Goal: Task Accomplishment & Management: Use online tool/utility

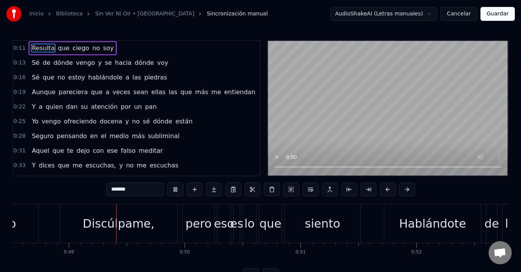
scroll to position [0, 5627]
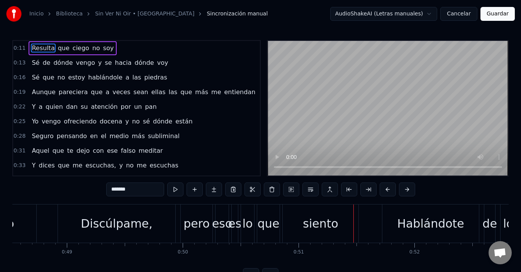
click at [148, 210] on div "Discúlpame," at bounding box center [116, 224] width 117 height 38
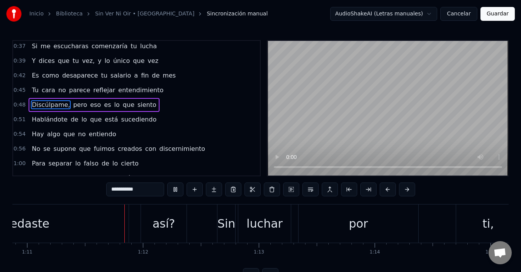
scroll to position [0, 8239]
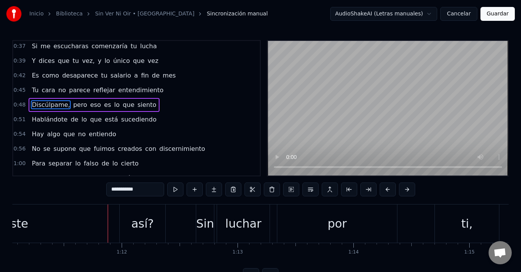
drag, startPoint x: 136, startPoint y: 223, endPoint x: 122, endPoint y: 225, distance: 14.8
click at [122, 225] on div "así?" at bounding box center [143, 224] width 46 height 38
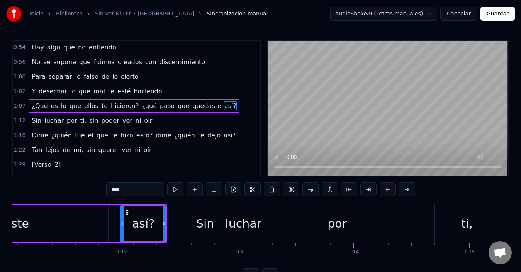
scroll to position [222, 0]
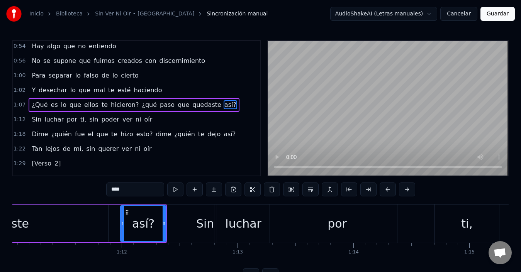
drag, startPoint x: 136, startPoint y: 223, endPoint x: 123, endPoint y: 223, distance: 13.9
click at [123, 223] on div "así?" at bounding box center [143, 223] width 45 height 35
drag, startPoint x: 123, startPoint y: 223, endPoint x: 77, endPoint y: 224, distance: 46.0
click at [77, 224] on icon at bounding box center [76, 224] width 3 height 6
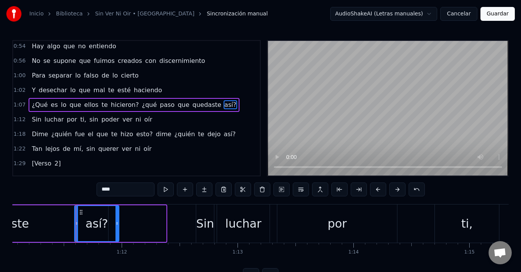
drag, startPoint x: 164, startPoint y: 224, endPoint x: 117, endPoint y: 225, distance: 47.2
click at [117, 225] on icon at bounding box center [117, 224] width 3 height 6
click at [43, 220] on div "quedaste" at bounding box center [2, 224] width 213 height 37
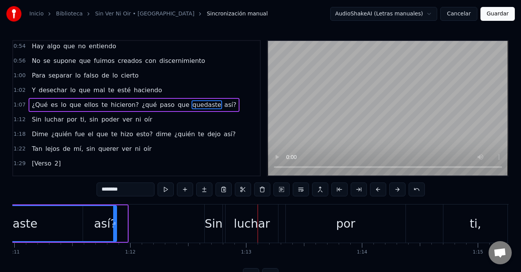
click at [84, 226] on div "quedaste" at bounding box center [11, 223] width 212 height 35
click at [92, 224] on div "quedaste" at bounding box center [11, 223] width 212 height 35
click at [105, 223] on div "quedaste" at bounding box center [11, 223] width 212 height 35
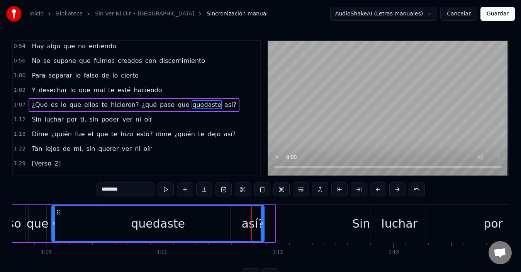
scroll to position [0, 8075]
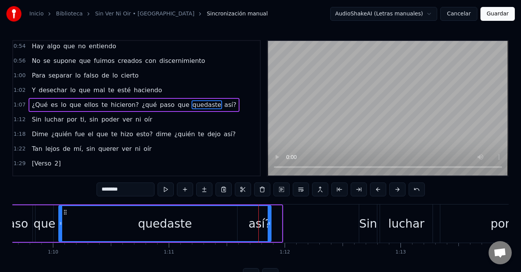
click at [99, 216] on div "quedaste" at bounding box center [165, 223] width 212 height 35
click at [46, 221] on div "que" at bounding box center [45, 223] width 22 height 17
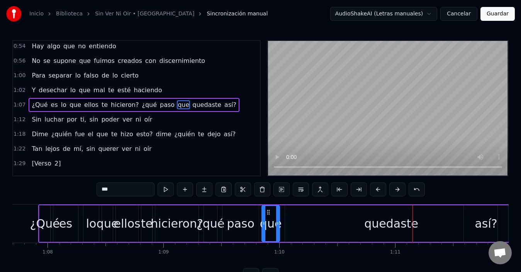
scroll to position [0, 7837]
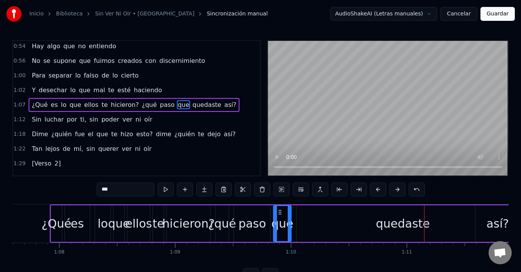
click at [72, 222] on div "es" at bounding box center [77, 223] width 13 height 17
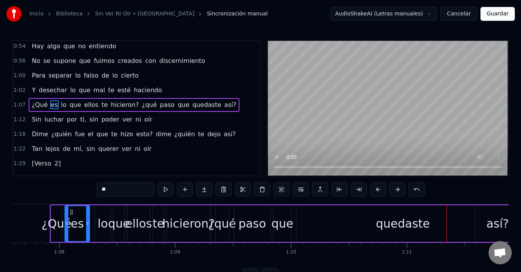
click at [386, 225] on div "quedaste" at bounding box center [403, 223] width 54 height 17
type input "********"
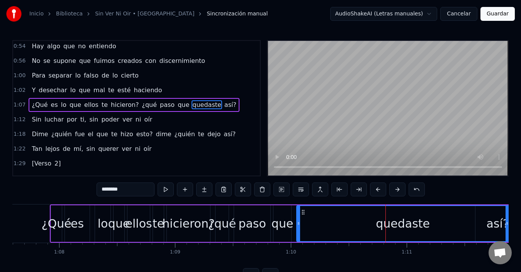
click at [440, 227] on div "quedaste" at bounding box center [403, 223] width 212 height 35
click at [410, 227] on div "quedaste" at bounding box center [403, 223] width 54 height 17
click at [400, 226] on div "quedaste" at bounding box center [403, 223] width 54 height 17
drag, startPoint x: 299, startPoint y: 225, endPoint x: 293, endPoint y: 226, distance: 6.3
click at [293, 226] on icon at bounding box center [292, 224] width 3 height 6
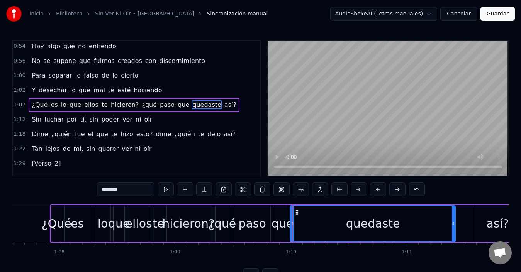
drag, startPoint x: 507, startPoint y: 221, endPoint x: 451, endPoint y: 226, distance: 56.6
click at [452, 226] on icon at bounding box center [453, 224] width 3 height 6
drag, startPoint x: 497, startPoint y: 223, endPoint x: 473, endPoint y: 226, distance: 23.7
click at [473, 226] on div "¿Qué es lo que ellos te hicieron? ¿qué paso que quedaste así?" at bounding box center [286, 224] width 472 height 38
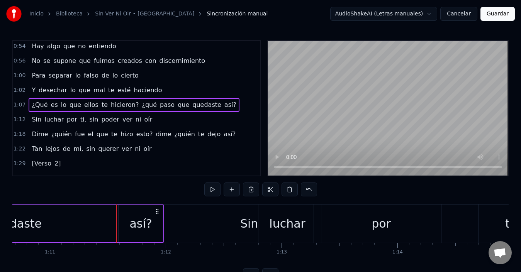
scroll to position [0, 8182]
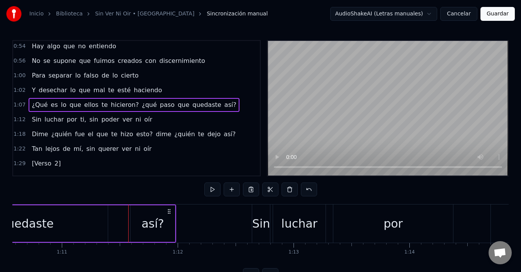
click at [150, 226] on div "así?" at bounding box center [152, 223] width 22 height 17
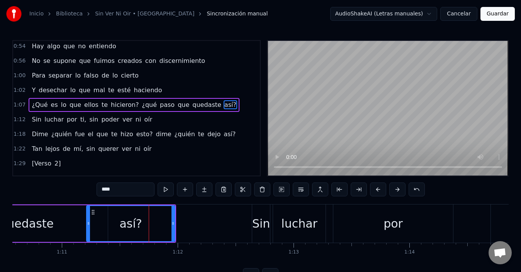
drag, startPoint x: 134, startPoint y: 225, endPoint x: 90, endPoint y: 229, distance: 44.3
click at [90, 229] on div at bounding box center [88, 223] width 3 height 35
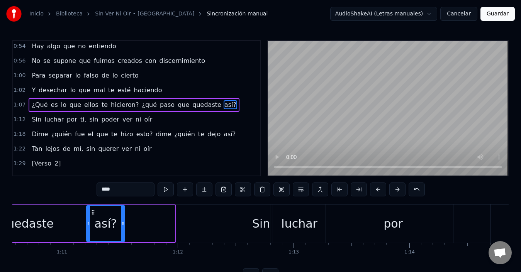
drag, startPoint x: 175, startPoint y: 225, endPoint x: 124, endPoint y: 227, distance: 50.7
click at [124, 227] on div at bounding box center [122, 223] width 3 height 35
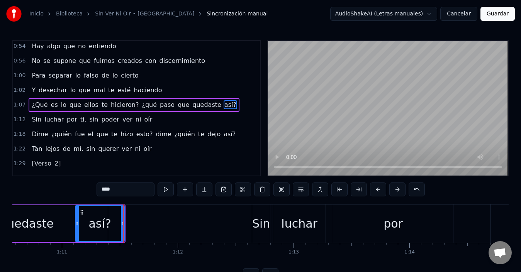
drag, startPoint x: 87, startPoint y: 224, endPoint x: 74, endPoint y: 226, distance: 13.3
click at [76, 226] on icon at bounding box center [77, 224] width 3 height 6
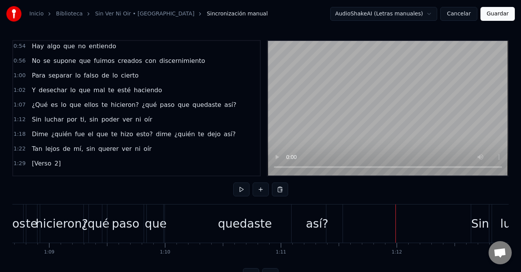
scroll to position [0, 7945]
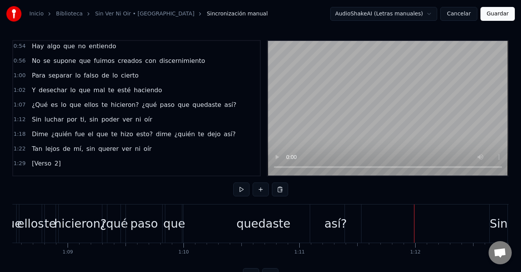
click at [250, 218] on div "quedaste" at bounding box center [264, 223] width 54 height 17
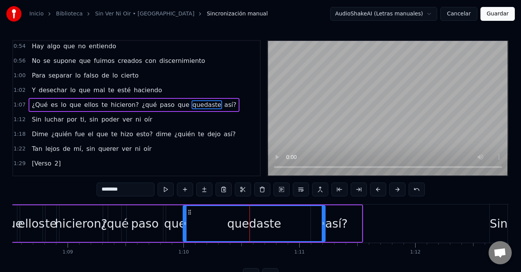
drag, startPoint x: 344, startPoint y: 223, endPoint x: 324, endPoint y: 223, distance: 20.1
click at [324, 223] on icon at bounding box center [323, 224] width 3 height 6
click at [89, 209] on div "hicieron?" at bounding box center [81, 224] width 43 height 37
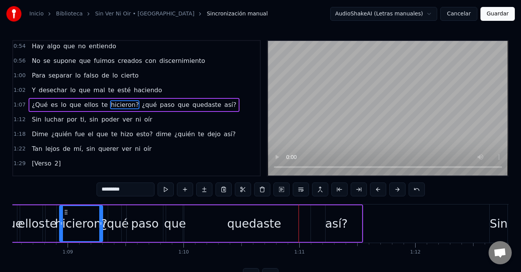
click at [261, 223] on div "quedaste" at bounding box center [254, 223] width 54 height 17
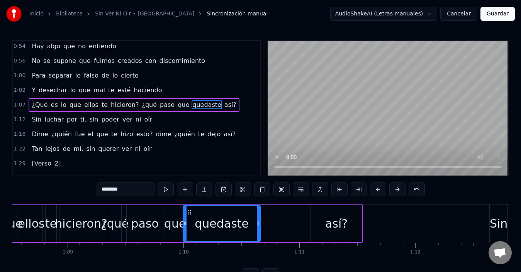
drag, startPoint x: 322, startPoint y: 221, endPoint x: 257, endPoint y: 223, distance: 64.9
click at [257, 223] on icon at bounding box center [258, 224] width 3 height 6
click at [337, 221] on div "así?" at bounding box center [336, 223] width 22 height 17
type input "****"
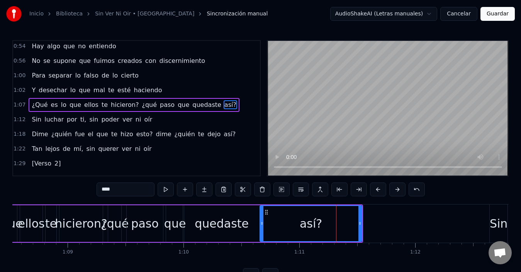
drag, startPoint x: 311, startPoint y: 223, endPoint x: 260, endPoint y: 226, distance: 50.7
click at [260, 226] on icon at bounding box center [261, 224] width 3 height 6
click at [363, 220] on div "¿Qué es lo que ellos te hicieron? ¿qué paso que quedaste así?" at bounding box center [152, 224] width 421 height 38
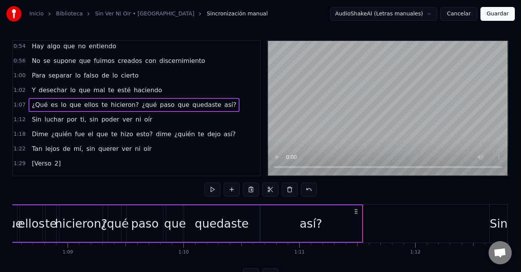
click at [357, 223] on div "así?" at bounding box center [311, 224] width 102 height 37
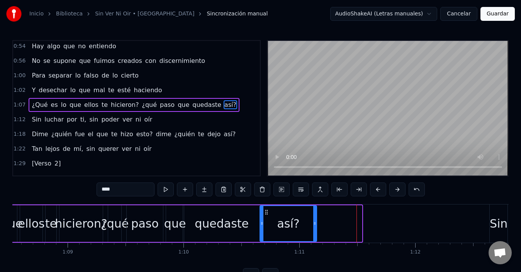
drag, startPoint x: 359, startPoint y: 222, endPoint x: 307, endPoint y: 223, distance: 52.6
click at [313, 223] on icon at bounding box center [314, 224] width 3 height 6
click at [102, 212] on div "hicieron?" at bounding box center [81, 224] width 43 height 37
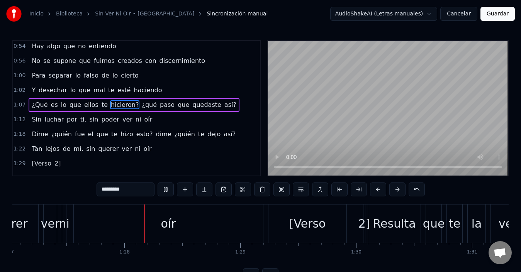
scroll to position [0, 10125]
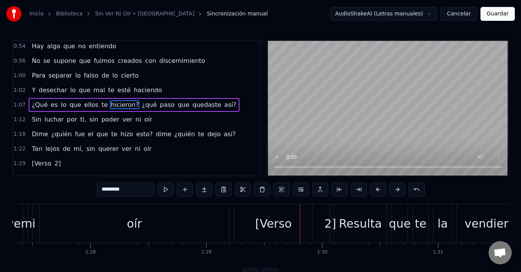
click at [273, 221] on div "[Verso" at bounding box center [273, 223] width 37 height 17
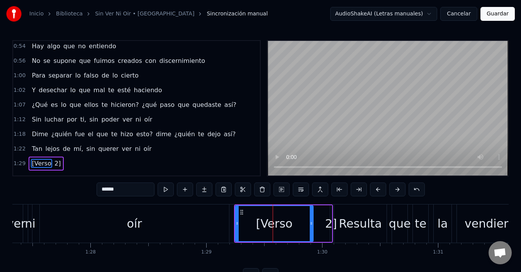
scroll to position [281, 0]
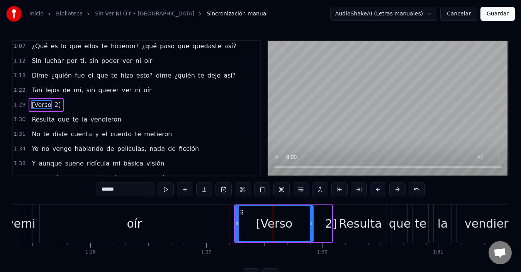
type input "**"
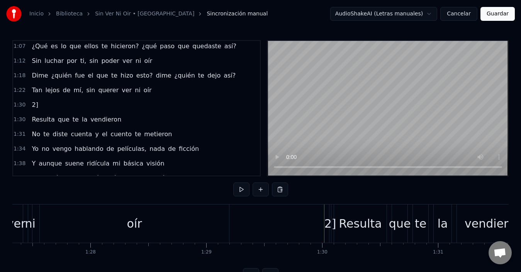
click at [326, 223] on div "2]" at bounding box center [331, 223] width 12 height 17
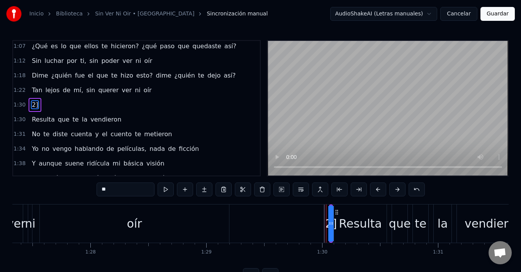
click at [335, 224] on div "Resulta" at bounding box center [360, 224] width 53 height 38
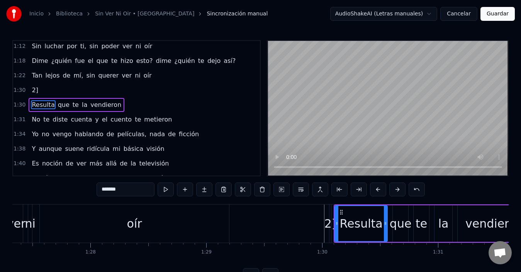
click at [330, 225] on div "2]" at bounding box center [331, 223] width 12 height 17
type input "**"
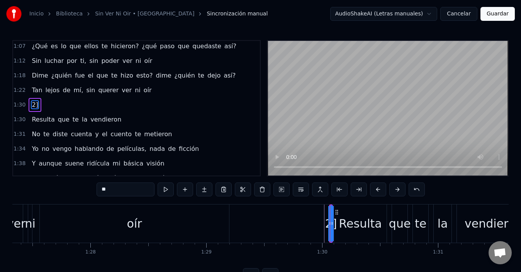
click at [46, 107] on div "1:30 2]" at bounding box center [136, 105] width 247 height 15
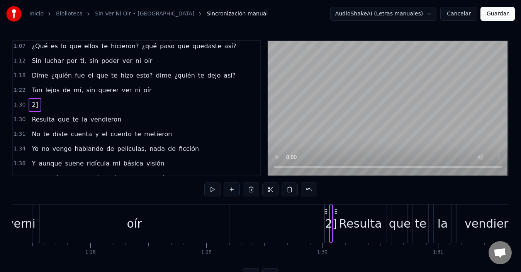
click at [45, 106] on div "1:30 2]" at bounding box center [136, 105] width 247 height 15
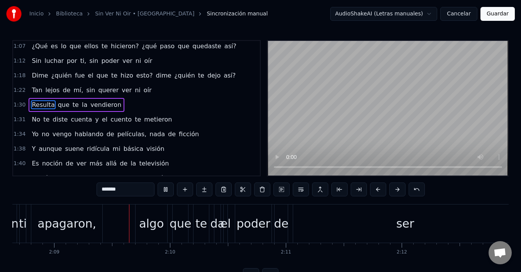
scroll to position [0, 14918]
click at [400, 228] on div "ser" at bounding box center [402, 223] width 18 height 17
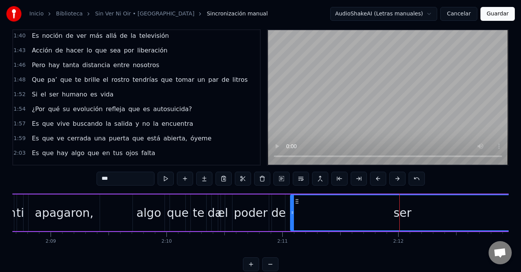
scroll to position [444, 0]
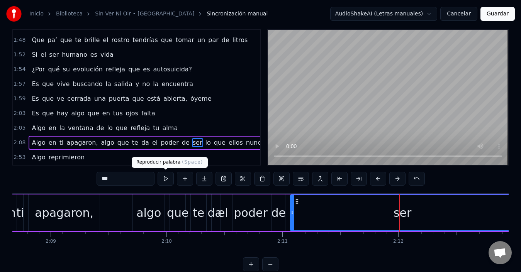
click at [159, 175] on button at bounding box center [166, 179] width 16 height 14
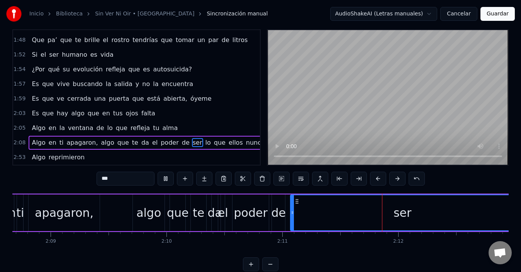
click at [159, 175] on button at bounding box center [166, 179] width 16 height 14
click at [161, 177] on button at bounding box center [166, 179] width 16 height 14
click at [100, 138] on span "algo" at bounding box center [107, 142] width 15 height 9
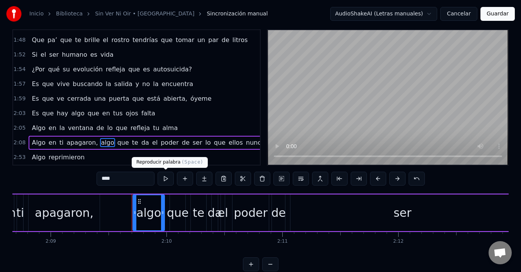
click at [163, 176] on button at bounding box center [166, 179] width 16 height 14
click at [117, 138] on span "que" at bounding box center [123, 142] width 13 height 9
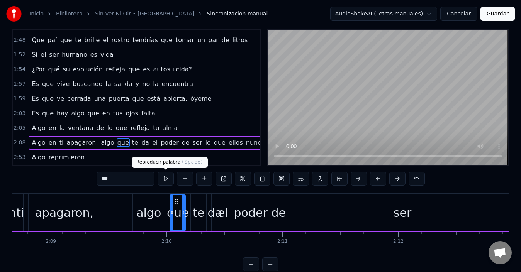
click at [170, 178] on button at bounding box center [166, 179] width 16 height 14
click at [118, 138] on span "que" at bounding box center [123, 142] width 13 height 9
click at [131, 138] on span "te" at bounding box center [135, 142] width 8 height 9
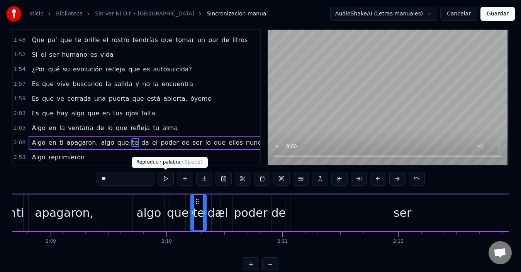
click at [164, 175] on button at bounding box center [166, 179] width 16 height 14
click at [141, 138] on span "da" at bounding box center [145, 142] width 9 height 9
click at [166, 181] on button at bounding box center [166, 179] width 16 height 14
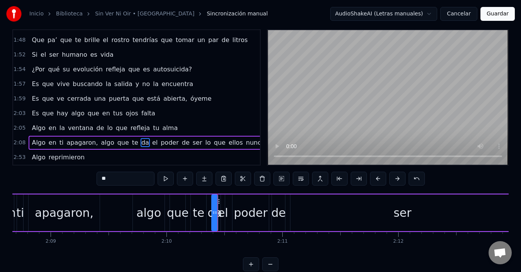
click at [151, 138] on span "el" at bounding box center [154, 142] width 7 height 9
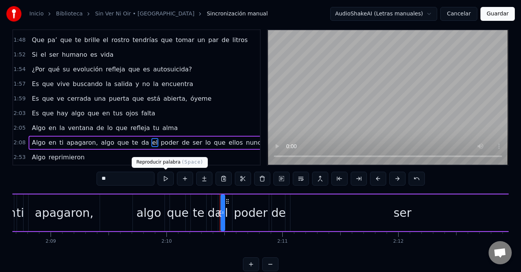
click at [167, 178] on button at bounding box center [166, 179] width 16 height 14
click at [160, 138] on span "poder" at bounding box center [170, 142] width 20 height 9
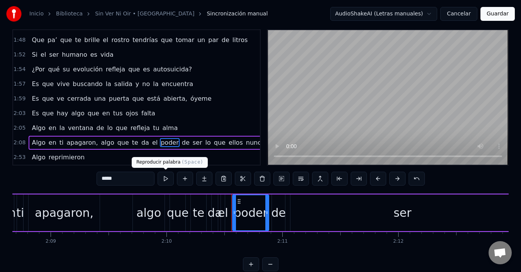
click at [164, 179] on button at bounding box center [166, 179] width 16 height 14
click at [181, 138] on span "de" at bounding box center [185, 142] width 9 height 9
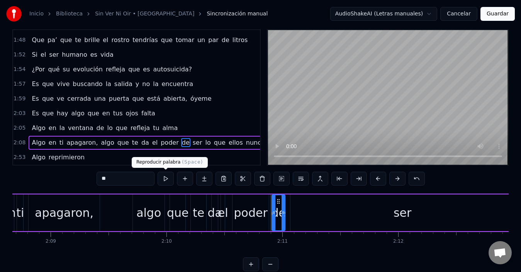
click at [167, 181] on button at bounding box center [166, 179] width 16 height 14
click at [192, 138] on span "ser" at bounding box center [197, 142] width 11 height 9
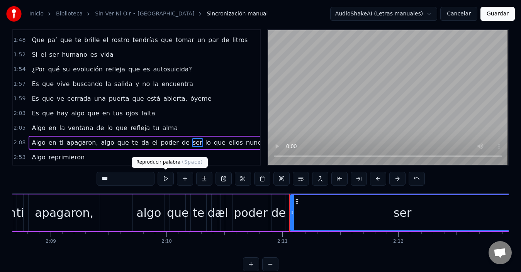
click at [168, 183] on button at bounding box center [166, 179] width 16 height 14
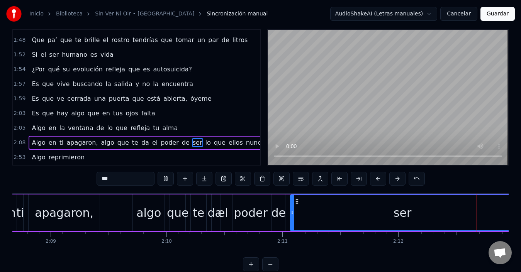
click at [168, 180] on button at bounding box center [166, 179] width 16 height 14
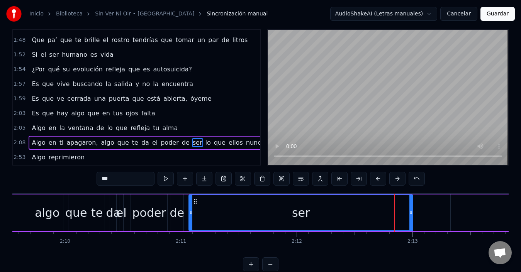
scroll to position [0, 15015]
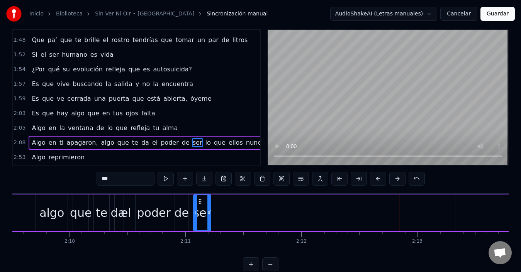
drag, startPoint x: 416, startPoint y: 210, endPoint x: 209, endPoint y: 215, distance: 206.8
click at [209, 215] on icon at bounding box center [209, 213] width 3 height 6
drag, startPoint x: 203, startPoint y: 215, endPoint x: 199, endPoint y: 215, distance: 4.3
click at [199, 215] on div "ser" at bounding box center [202, 212] width 18 height 17
click at [194, 214] on icon at bounding box center [193, 213] width 3 height 6
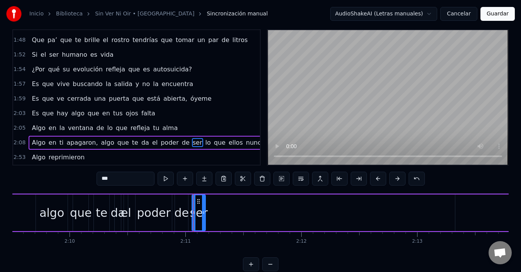
drag, startPoint x: 210, startPoint y: 213, endPoint x: 205, endPoint y: 213, distance: 5.0
click at [204, 214] on icon at bounding box center [203, 213] width 3 height 6
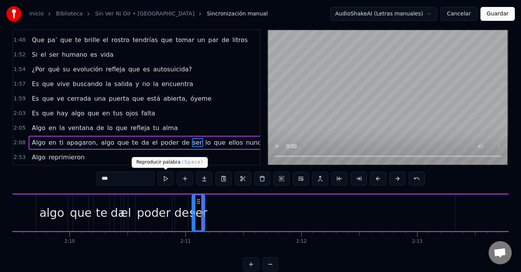
click at [164, 175] on button at bounding box center [166, 179] width 16 height 14
click at [160, 138] on span "poder" at bounding box center [170, 142] width 20 height 9
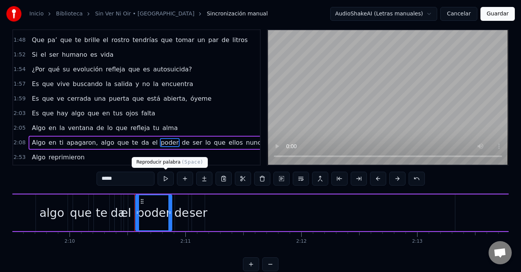
click at [163, 180] on button at bounding box center [166, 179] width 16 height 14
click at [181, 138] on span "de" at bounding box center [185, 142] width 9 height 9
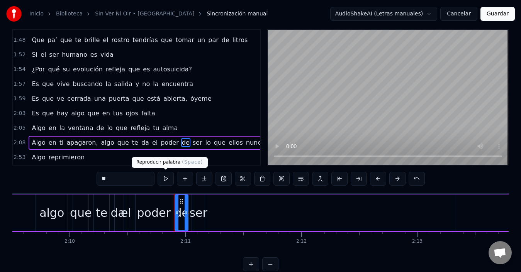
click at [169, 180] on button at bounding box center [166, 179] width 16 height 14
click at [192, 138] on span "ser" at bounding box center [197, 142] width 11 height 9
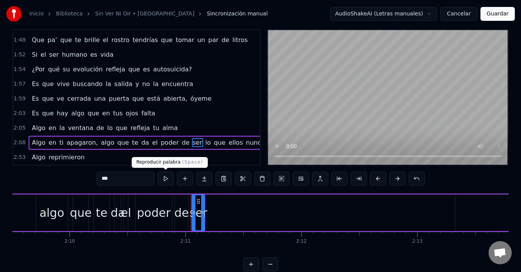
click at [167, 178] on button at bounding box center [166, 179] width 16 height 14
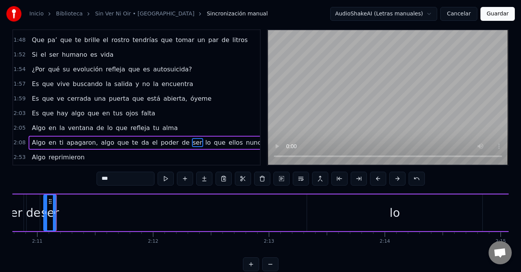
scroll to position [0, 15170]
click at [398, 208] on div "lo" at bounding box center [388, 213] width 175 height 37
type input "**"
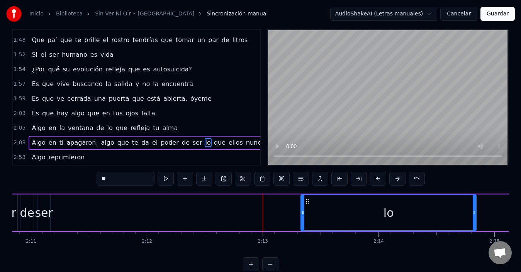
drag, startPoint x: 400, startPoint y: 214, endPoint x: 339, endPoint y: 214, distance: 61.1
click at [339, 214] on div "lo" at bounding box center [388, 213] width 175 height 35
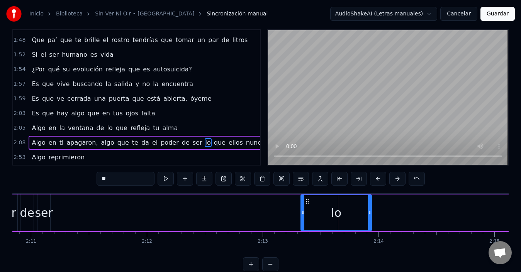
drag, startPoint x: 475, startPoint y: 212, endPoint x: 328, endPoint y: 215, distance: 147.7
click at [368, 217] on div at bounding box center [369, 213] width 3 height 35
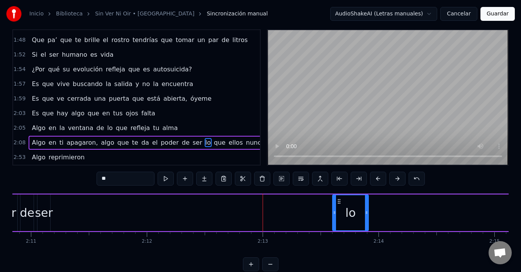
drag, startPoint x: 301, startPoint y: 213, endPoint x: 342, endPoint y: 213, distance: 40.6
click at [334, 213] on icon at bounding box center [334, 213] width 3 height 6
drag, startPoint x: 351, startPoint y: 214, endPoint x: 281, endPoint y: 211, distance: 69.2
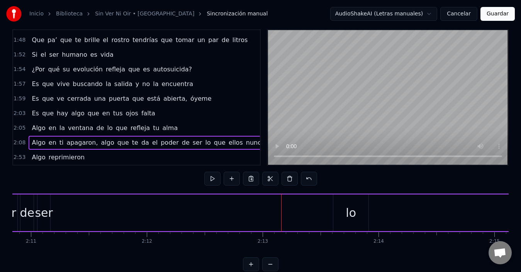
click at [340, 203] on div "lo" at bounding box center [351, 213] width 35 height 37
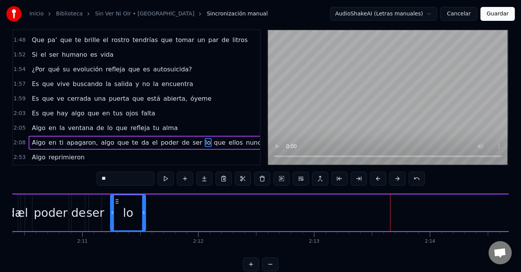
drag, startPoint x: 337, startPoint y: 202, endPoint x: 111, endPoint y: 206, distance: 225.7
click at [111, 206] on div "lo" at bounding box center [128, 213] width 34 height 35
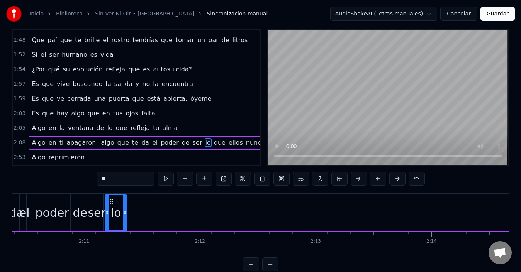
drag, startPoint x: 140, startPoint y: 214, endPoint x: 126, endPoint y: 214, distance: 13.5
click at [126, 214] on icon at bounding box center [124, 213] width 3 height 6
click at [106, 214] on icon at bounding box center [107, 213] width 3 height 6
drag, startPoint x: 106, startPoint y: 213, endPoint x: 114, endPoint y: 213, distance: 7.8
click at [111, 212] on icon at bounding box center [110, 213] width 3 height 6
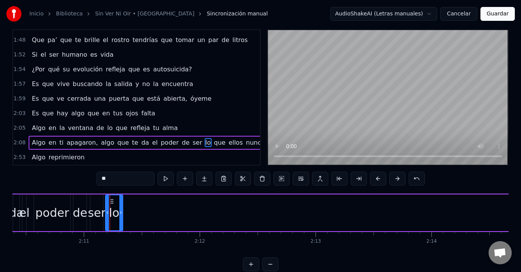
drag, startPoint x: 116, startPoint y: 204, endPoint x: 112, endPoint y: 203, distance: 3.9
click at [112, 203] on icon at bounding box center [112, 202] width 6 height 6
click at [163, 180] on button at bounding box center [166, 179] width 16 height 14
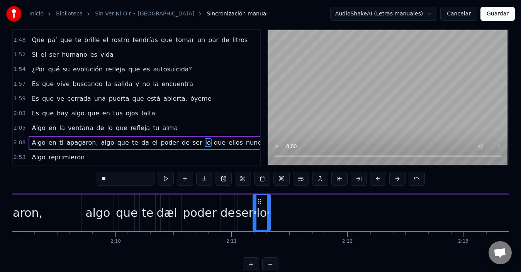
scroll to position [0, 14924]
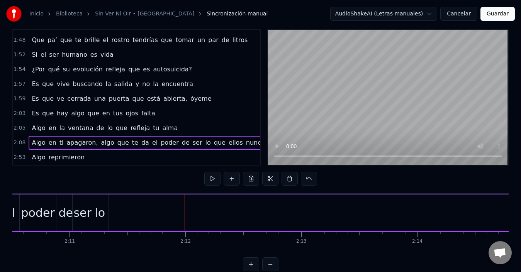
scroll to position [0, 15156]
click at [228, 138] on span "ellos" at bounding box center [236, 142] width 16 height 9
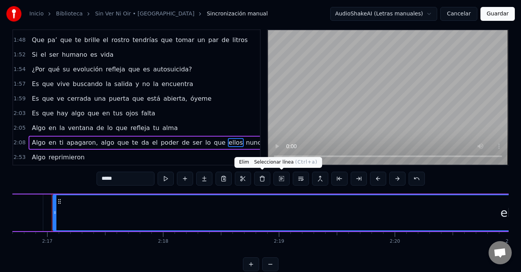
scroll to position [0, 15850]
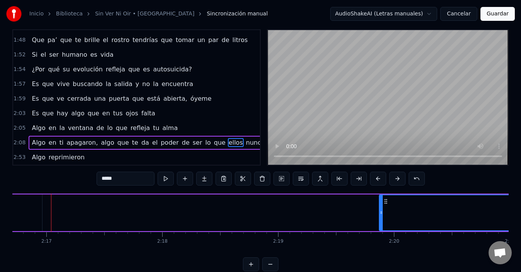
drag, startPoint x: 53, startPoint y: 210, endPoint x: 384, endPoint y: 208, distance: 331.2
click at [383, 210] on icon at bounding box center [381, 213] width 3 height 6
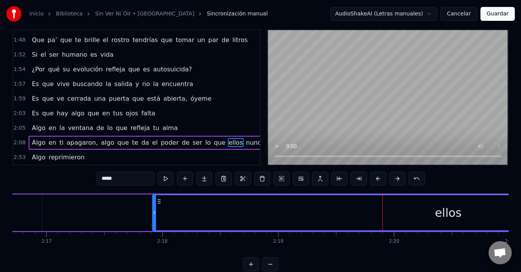
drag, startPoint x: 388, startPoint y: 202, endPoint x: 158, endPoint y: 207, distance: 230.0
click at [158, 207] on div "ellos" at bounding box center [448, 213] width 591 height 35
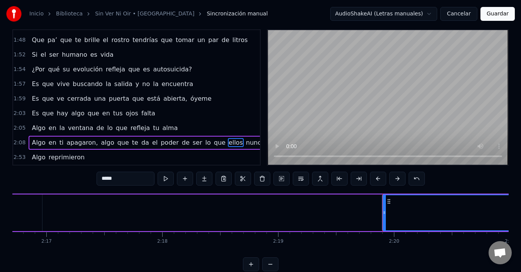
drag, startPoint x: 153, startPoint y: 214, endPoint x: 448, endPoint y: 204, distance: 295.0
click at [386, 205] on div at bounding box center [384, 213] width 3 height 35
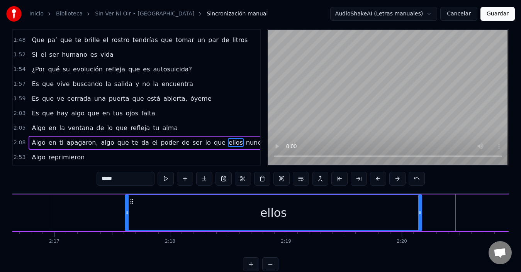
drag, startPoint x: 453, startPoint y: 201, endPoint x: 85, endPoint y: 214, distance: 367.4
click at [126, 214] on div "ellos" at bounding box center [274, 213] width 296 height 35
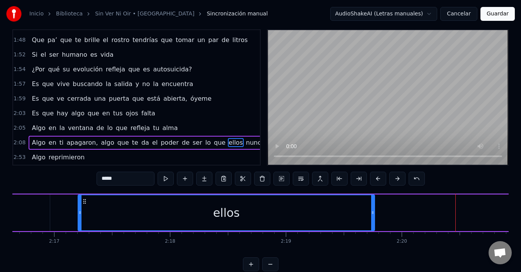
scroll to position [0, 15840]
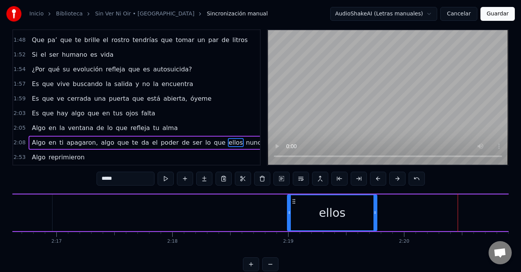
drag, startPoint x: 82, startPoint y: 215, endPoint x: 306, endPoint y: 217, distance: 224.9
click at [291, 218] on div at bounding box center [289, 213] width 3 height 35
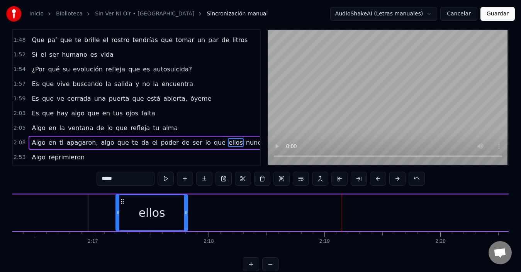
drag, startPoint x: 313, startPoint y: 202, endPoint x: 64, endPoint y: 212, distance: 249.1
click at [116, 211] on div "ellos" at bounding box center [151, 213] width 71 height 35
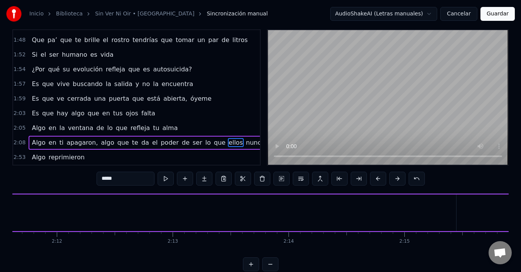
scroll to position [0, 15249]
click at [192, 138] on span "ser" at bounding box center [197, 142] width 11 height 9
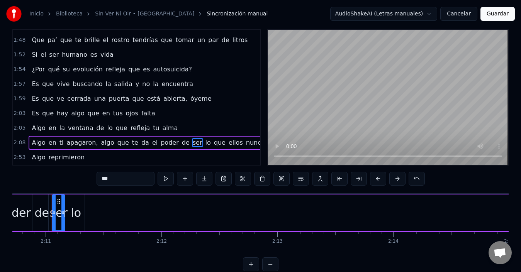
click at [213, 139] on span "que" at bounding box center [219, 142] width 13 height 9
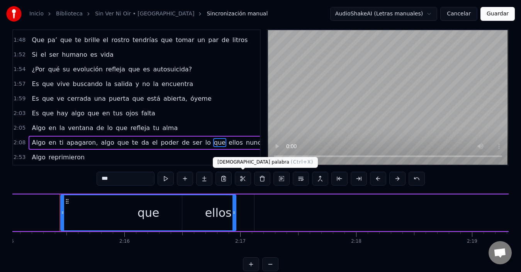
scroll to position [0, 15665]
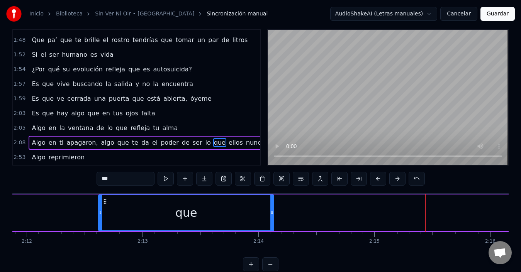
drag, startPoint x: 60, startPoint y: 201, endPoint x: 111, endPoint y: 204, distance: 50.3
click at [108, 204] on icon at bounding box center [105, 202] width 6 height 6
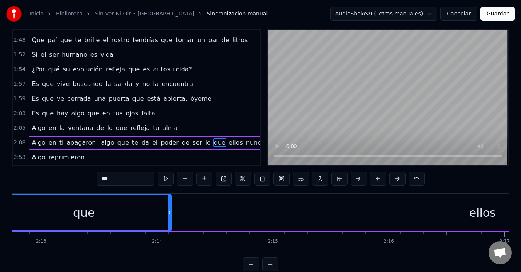
scroll to position [0, 15401]
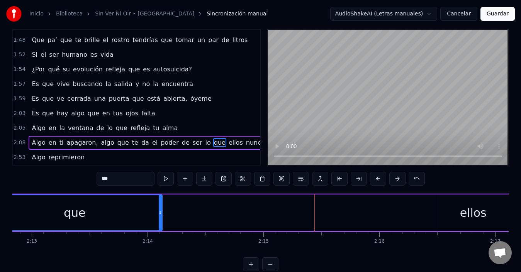
click at [460, 209] on div "ellos" at bounding box center [473, 213] width 72 height 37
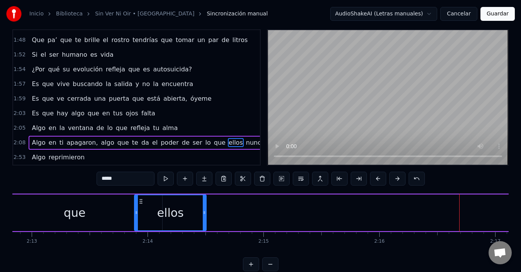
drag, startPoint x: 445, startPoint y: 200, endPoint x: 196, endPoint y: 213, distance: 249.3
click at [141, 208] on div "ellos" at bounding box center [170, 213] width 71 height 35
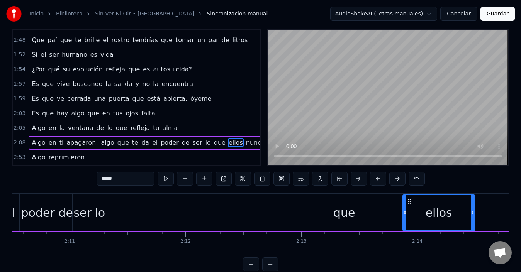
scroll to position [0, 15131]
click at [335, 210] on div "que" at bounding box center [344, 213] width 175 height 37
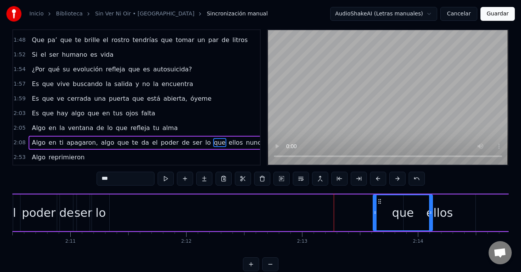
drag, startPoint x: 259, startPoint y: 211, endPoint x: 375, endPoint y: 213, distance: 116.0
click at [375, 213] on icon at bounding box center [375, 213] width 3 height 6
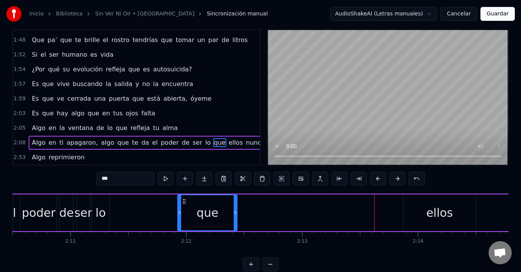
drag, startPoint x: 369, startPoint y: 201, endPoint x: 411, endPoint y: 211, distance: 42.5
click at [178, 207] on div "que" at bounding box center [207, 213] width 59 height 35
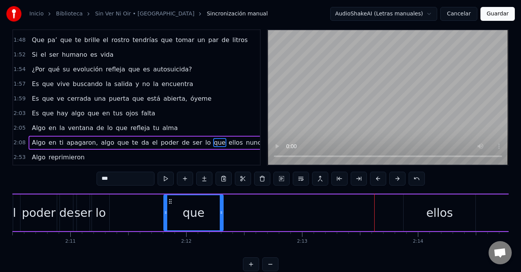
click at [431, 211] on div "ellos" at bounding box center [440, 212] width 27 height 17
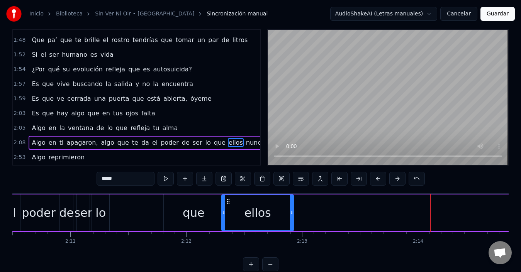
drag, startPoint x: 412, startPoint y: 202, endPoint x: 229, endPoint y: 208, distance: 183.7
click at [229, 208] on div "ellos" at bounding box center [257, 213] width 71 height 35
click at [204, 215] on div "que" at bounding box center [194, 213] width 60 height 37
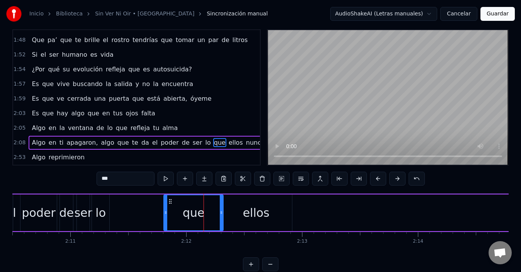
click at [249, 216] on div "ellos" at bounding box center [256, 212] width 27 height 17
type input "*****"
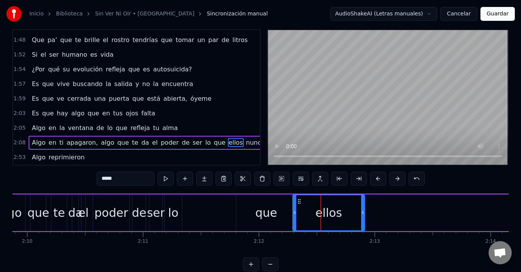
scroll to position [0, 15053]
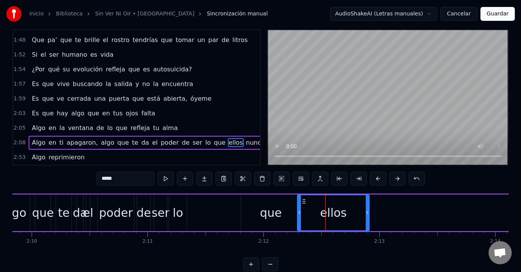
drag, startPoint x: 264, startPoint y: 217, endPoint x: 230, endPoint y: 216, distance: 34.0
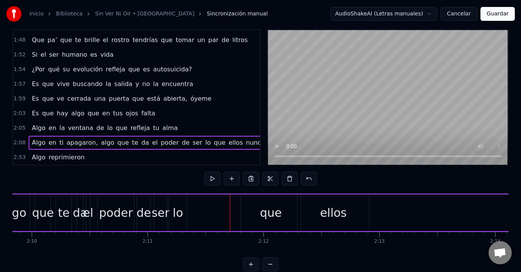
click at [263, 216] on div "que" at bounding box center [271, 212] width 22 height 17
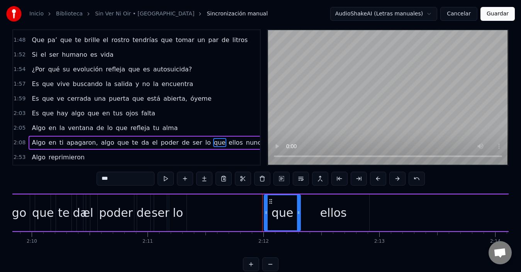
drag, startPoint x: 244, startPoint y: 212, endPoint x: 272, endPoint y: 214, distance: 28.3
click at [268, 214] on icon at bounding box center [266, 213] width 3 height 6
drag, startPoint x: 299, startPoint y: 211, endPoint x: 289, endPoint y: 214, distance: 10.3
click at [293, 213] on icon at bounding box center [292, 213] width 3 height 6
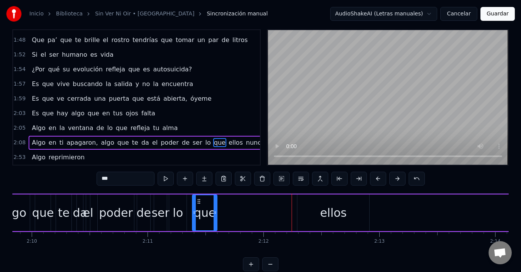
drag, startPoint x: 269, startPoint y: 203, endPoint x: 199, endPoint y: 205, distance: 70.0
click at [199, 205] on div "que" at bounding box center [205, 213] width 24 height 35
click at [212, 212] on circle at bounding box center [212, 212] width 0 height 0
click at [198, 214] on icon at bounding box center [196, 213] width 3 height 6
click at [324, 211] on div "ellos" at bounding box center [333, 212] width 27 height 17
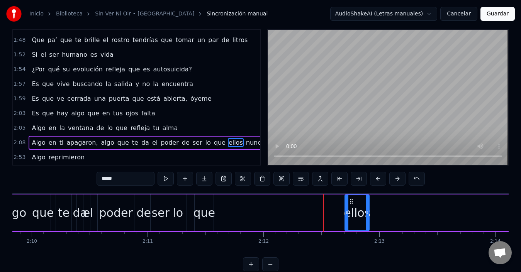
drag, startPoint x: 298, startPoint y: 212, endPoint x: 346, endPoint y: 212, distance: 47.5
click at [346, 212] on icon at bounding box center [347, 213] width 3 height 6
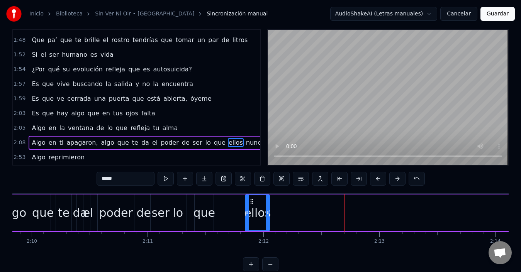
drag, startPoint x: 351, startPoint y: 202, endPoint x: 260, endPoint y: 205, distance: 91.3
click at [252, 205] on div "ellos" at bounding box center [258, 213] width 24 height 35
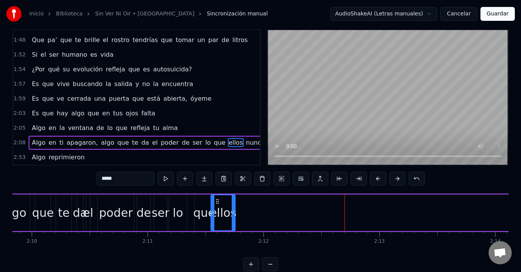
drag, startPoint x: 253, startPoint y: 201, endPoint x: 218, endPoint y: 202, distance: 34.4
click at [218, 202] on icon at bounding box center [217, 202] width 6 height 6
drag, startPoint x: 214, startPoint y: 209, endPoint x: 218, endPoint y: 208, distance: 4.4
click at [218, 208] on div at bounding box center [217, 213] width 3 height 35
click at [231, 208] on div at bounding box center [230, 213] width 3 height 35
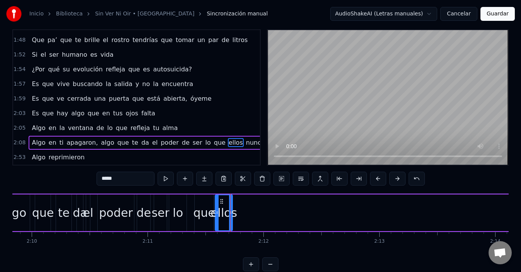
click at [47, 195] on div "que" at bounding box center [42, 213] width 15 height 37
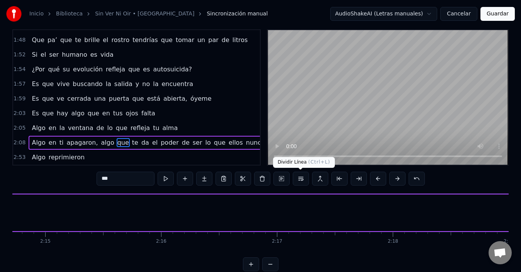
scroll to position [0, 15628]
click at [245, 138] on span "nunca" at bounding box center [255, 142] width 20 height 9
type input "*****"
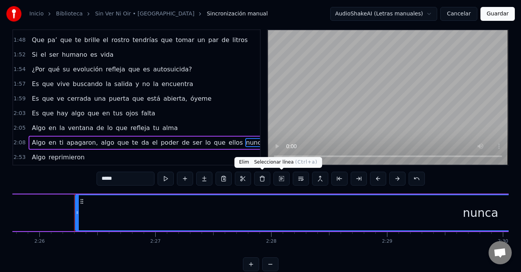
scroll to position [0, 16924]
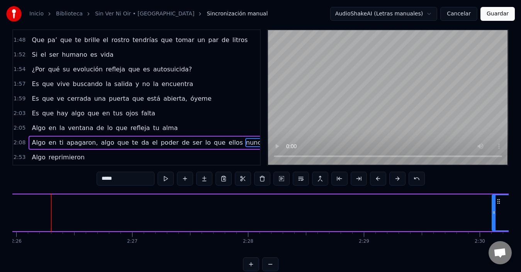
drag, startPoint x: 55, startPoint y: 211, endPoint x: 428, endPoint y: 213, distance: 372.6
click at [496, 203] on div at bounding box center [494, 213] width 3 height 35
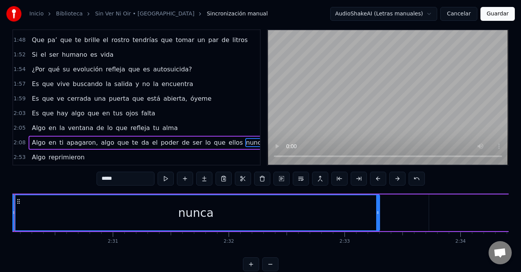
scroll to position [0, 17413]
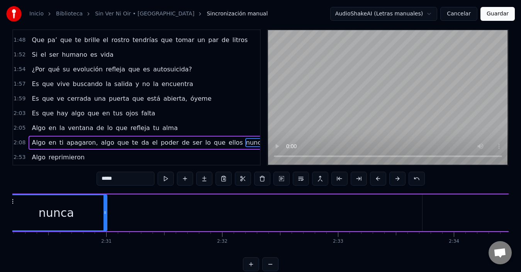
drag, startPoint x: 373, startPoint y: 214, endPoint x: 74, endPoint y: 214, distance: 299.1
click at [104, 214] on icon at bounding box center [105, 213] width 3 height 6
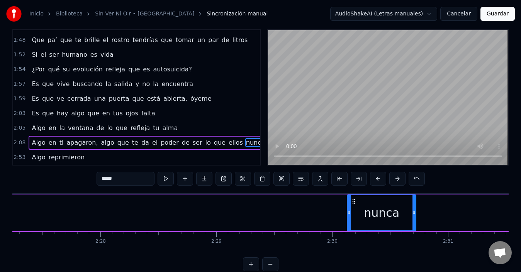
scroll to position [0, 17027]
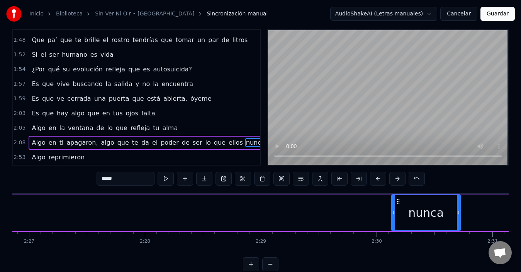
drag, startPoint x: 417, startPoint y: 209, endPoint x: 174, endPoint y: 209, distance: 242.7
click at [174, 209] on div "Algo en ti apagaron, algo que te da el poder de ser lo que ellos nunca conquist…" at bounding box center [399, 213] width 5068 height 38
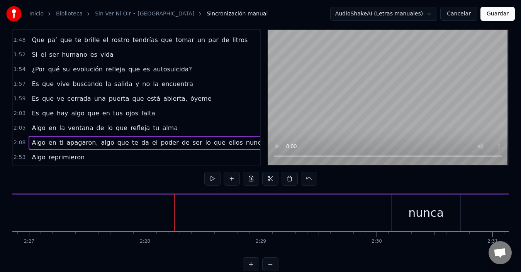
click at [410, 203] on div "nunca" at bounding box center [426, 213] width 69 height 37
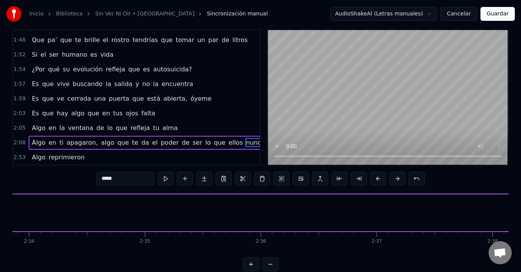
type input "**********"
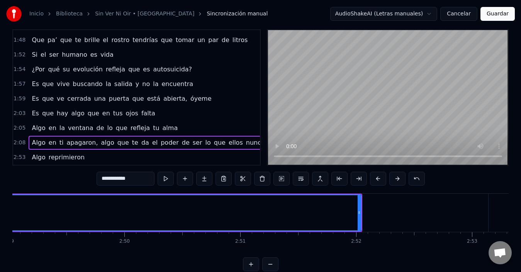
scroll to position [0, 19616]
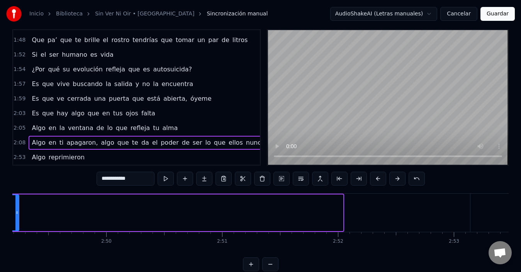
drag, startPoint x: 342, startPoint y: 212, endPoint x: 18, endPoint y: 212, distance: 324.3
click at [18, 212] on icon at bounding box center [16, 213] width 3 height 6
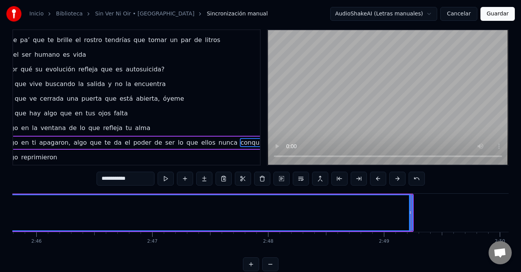
scroll to position [0, 19235]
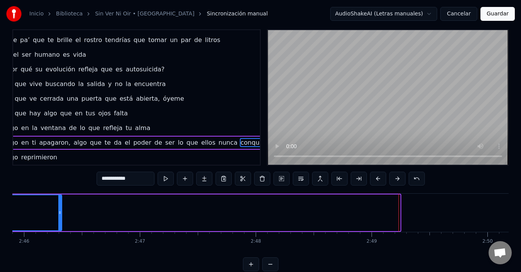
drag, startPoint x: 399, startPoint y: 212, endPoint x: 59, endPoint y: 215, distance: 340.1
click at [59, 215] on icon at bounding box center [59, 213] width 3 height 6
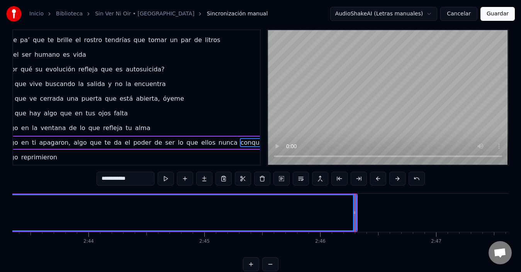
scroll to position [0, 18926]
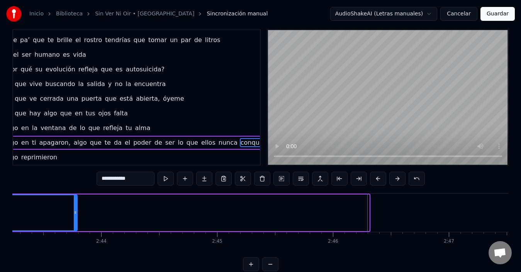
drag, startPoint x: 368, startPoint y: 212, endPoint x: 68, endPoint y: 204, distance: 300.4
click at [74, 204] on div at bounding box center [75, 213] width 3 height 35
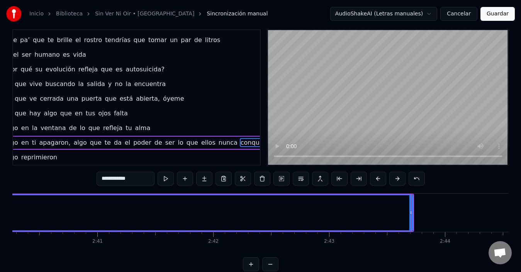
scroll to position [0, 18578]
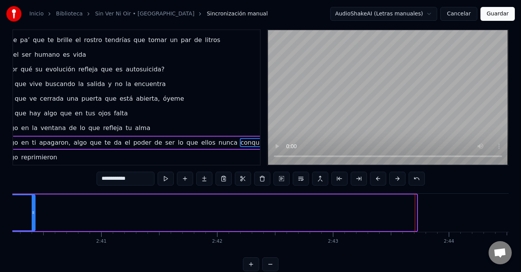
drag, startPoint x: 416, startPoint y: 210, endPoint x: 17, endPoint y: 210, distance: 399.2
click at [32, 210] on icon at bounding box center [33, 213] width 3 height 6
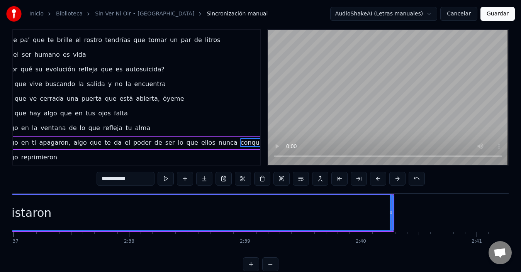
scroll to position [0, 18195]
drag, startPoint x: 399, startPoint y: 213, endPoint x: 389, endPoint y: 212, distance: 9.7
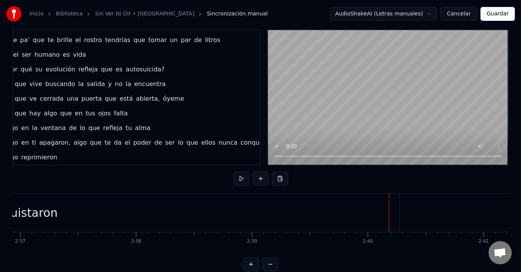
click at [367, 211] on div "conquistaron" at bounding box center [19, 213] width 759 height 38
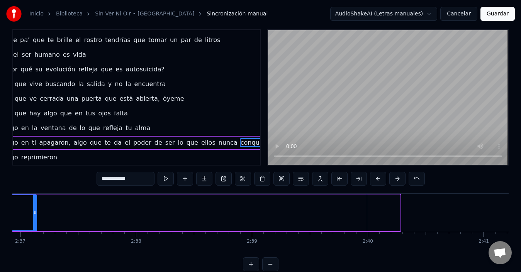
drag, startPoint x: 399, startPoint y: 212, endPoint x: 26, endPoint y: 214, distance: 372.6
click at [33, 214] on icon at bounding box center [34, 213] width 3 height 6
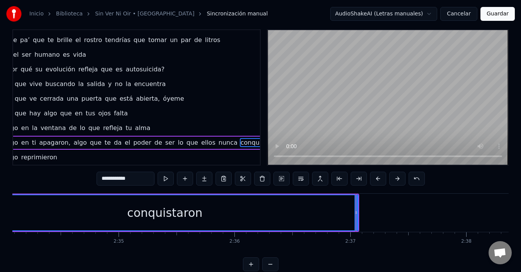
scroll to position [0, 17861]
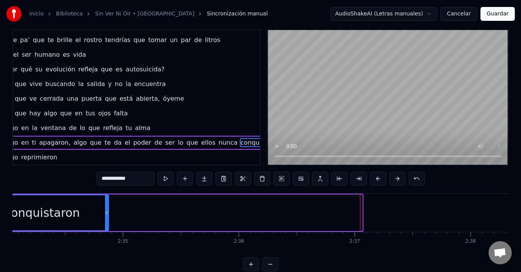
drag, startPoint x: 361, startPoint y: 213, endPoint x: 95, endPoint y: 215, distance: 265.5
click at [105, 215] on icon at bounding box center [106, 213] width 3 height 6
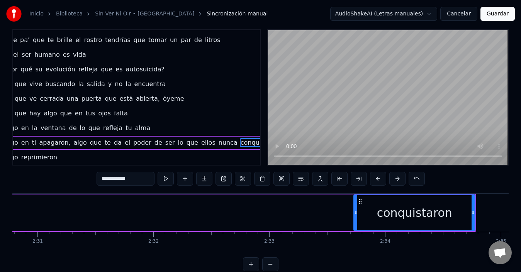
scroll to position [0, 17474]
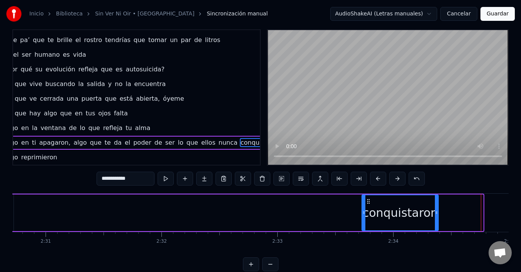
drag, startPoint x: 483, startPoint y: 213, endPoint x: 401, endPoint y: 212, distance: 82.3
click at [435, 216] on div at bounding box center [436, 213] width 3 height 35
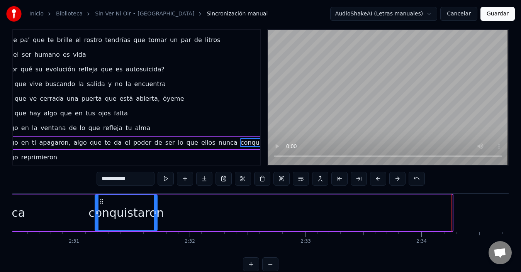
drag, startPoint x: 370, startPoint y: 202, endPoint x: 97, endPoint y: 206, distance: 273.6
click at [99, 204] on icon at bounding box center [102, 202] width 6 height 6
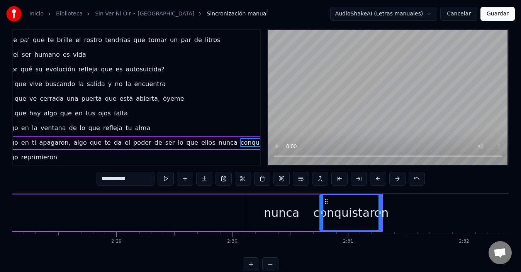
scroll to position [0, 17162]
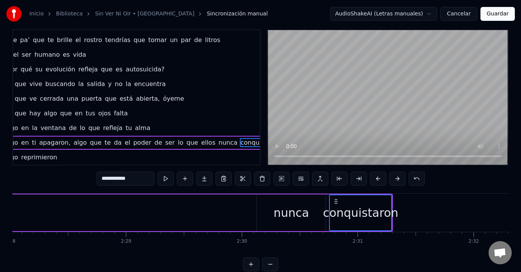
click at [286, 211] on div "nunca" at bounding box center [292, 212] width 36 height 17
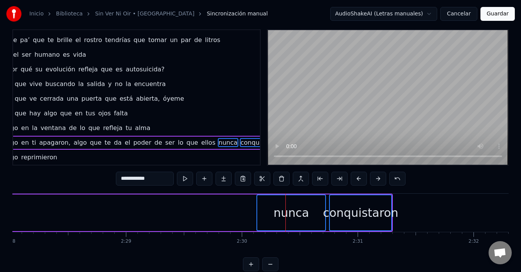
click at [346, 213] on div "conquistaron" at bounding box center [360, 212] width 75 height 17
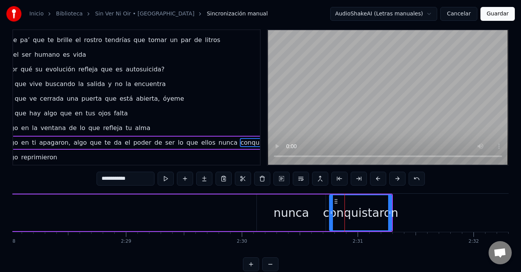
click at [309, 212] on div "nunca" at bounding box center [291, 213] width 69 height 37
type input "*****"
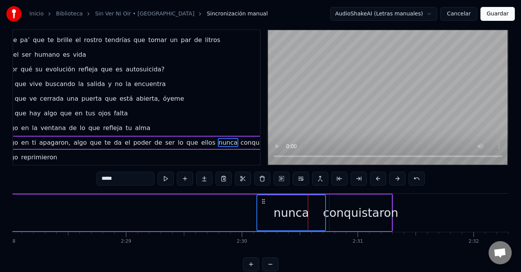
click at [340, 209] on div "conquistaron" at bounding box center [360, 212] width 75 height 17
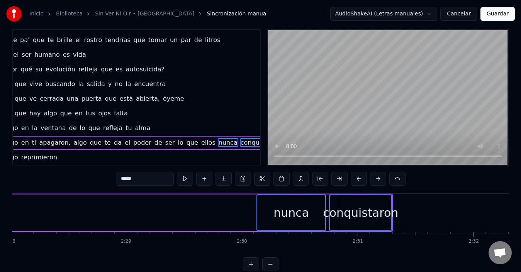
drag, startPoint x: 272, startPoint y: 201, endPoint x: 238, endPoint y: 209, distance: 35.0
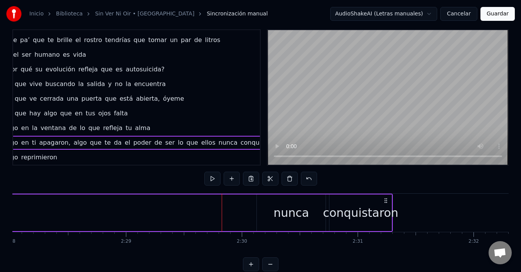
click at [293, 217] on div "nunca" at bounding box center [292, 212] width 36 height 17
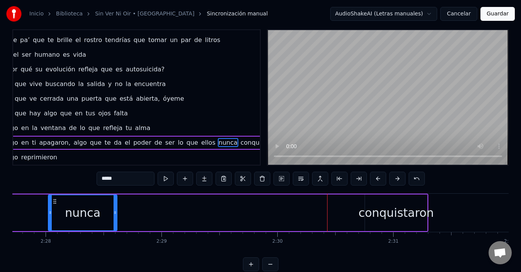
drag, startPoint x: 263, startPoint y: 201, endPoint x: 26, endPoint y: 208, distance: 236.6
click at [49, 208] on div "nunca" at bounding box center [83, 213] width 68 height 35
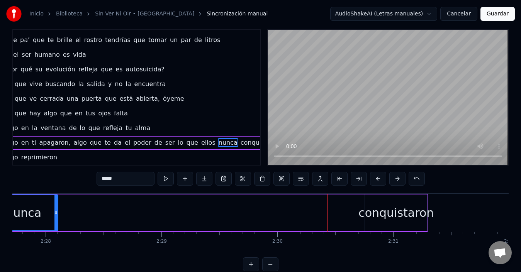
scroll to position [0, 17095]
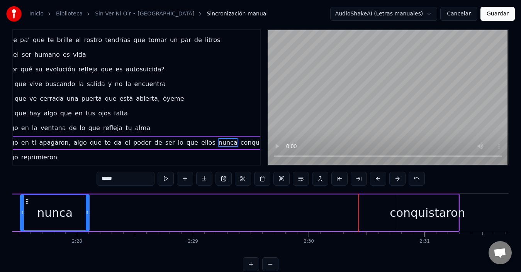
click at [412, 206] on div "conquistaron" at bounding box center [427, 212] width 75 height 17
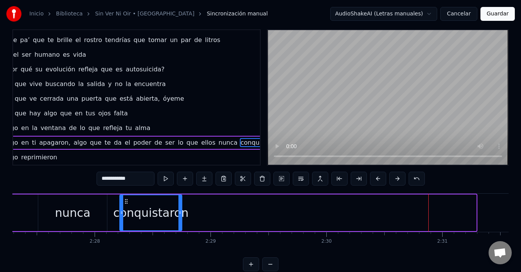
drag, startPoint x: 376, startPoint y: 201, endPoint x: 91, endPoint y: 207, distance: 284.9
click at [120, 207] on div "conquistaron" at bounding box center [150, 213] width 61 height 35
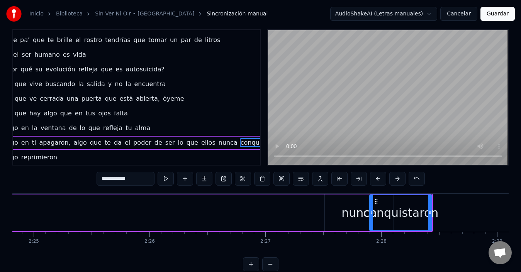
scroll to position [0, 16728]
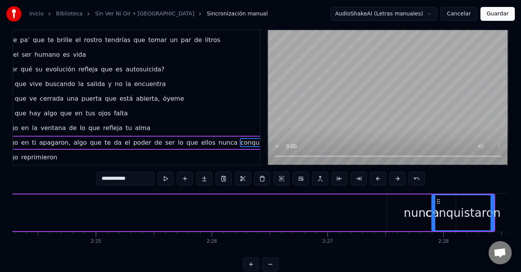
click at [403, 211] on div "nunca" at bounding box center [421, 213] width 69 height 37
type input "*****"
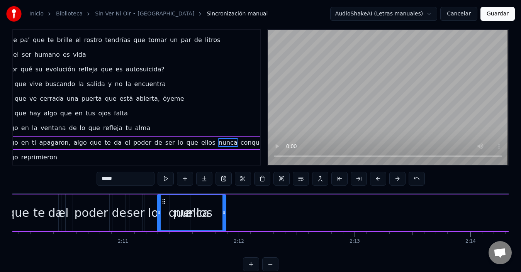
scroll to position [0, 15077]
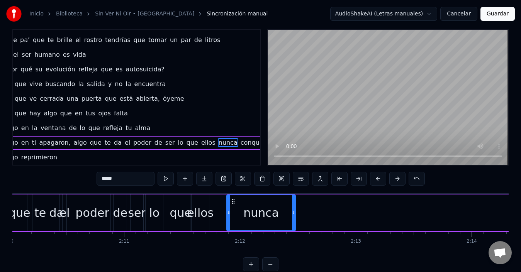
drag, startPoint x: 395, startPoint y: 199, endPoint x: 235, endPoint y: 219, distance: 161.5
click at [235, 219] on div "nunca" at bounding box center [261, 213] width 68 height 35
click at [286, 217] on div "nunca" at bounding box center [261, 213] width 68 height 35
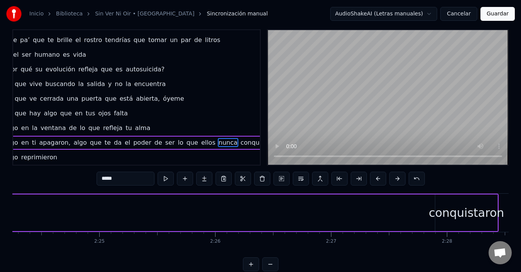
scroll to position [0, 16777]
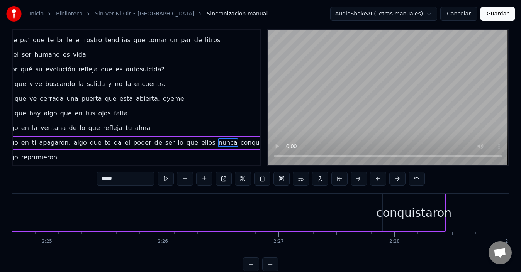
drag, startPoint x: 400, startPoint y: 213, endPoint x: 283, endPoint y: 218, distance: 118.0
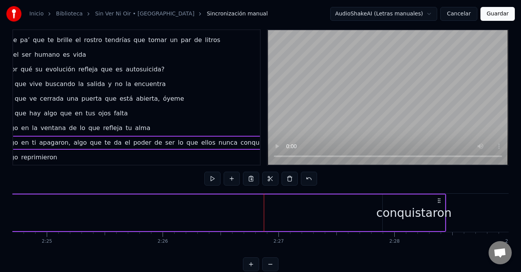
click at [404, 213] on div "conquistaron" at bounding box center [413, 212] width 75 height 17
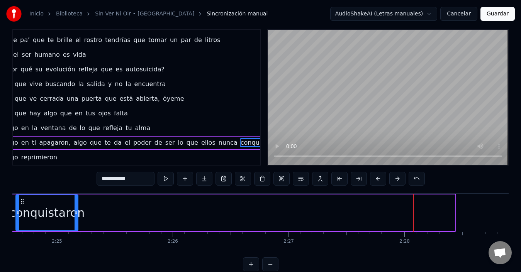
drag, startPoint x: 388, startPoint y: 201, endPoint x: 17, endPoint y: 206, distance: 371.1
click at [17, 206] on div "conquistaron" at bounding box center [46, 213] width 61 height 35
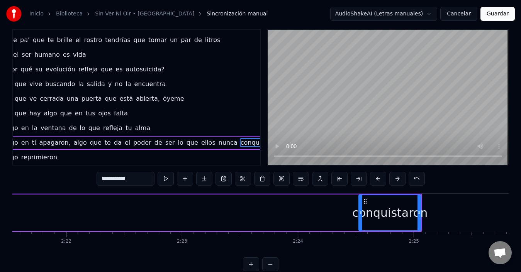
scroll to position [0, 16408]
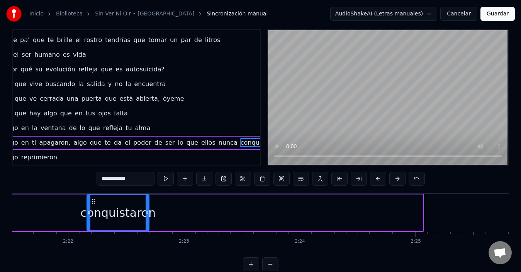
drag, startPoint x: 366, startPoint y: 199, endPoint x: 135, endPoint y: 209, distance: 231.7
click at [88, 204] on div "conquistaron" at bounding box center [117, 213] width 61 height 35
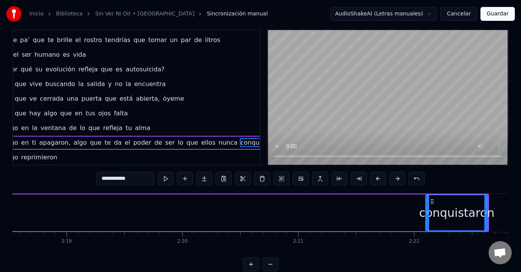
scroll to position [0, 16055]
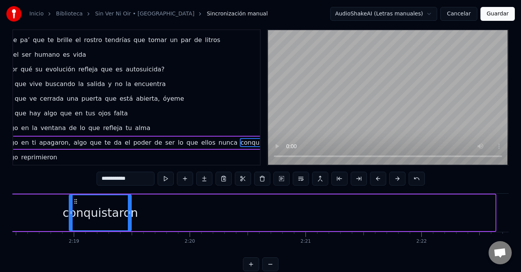
drag, startPoint x: 440, startPoint y: 200, endPoint x: 71, endPoint y: 209, distance: 368.4
click at [71, 209] on div "conquistaron" at bounding box center [100, 213] width 61 height 35
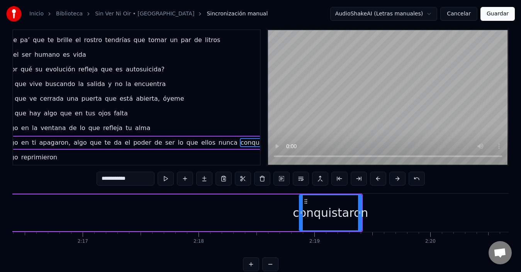
scroll to position [0, 15815]
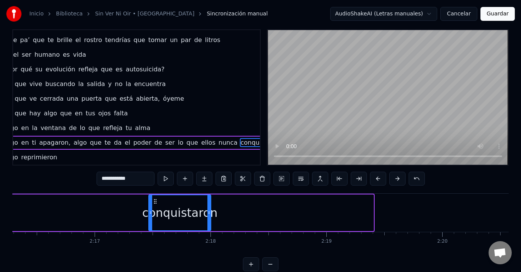
drag, startPoint x: 303, startPoint y: 202, endPoint x: 76, endPoint y: 202, distance: 227.2
click at [149, 202] on div "conquistaron" at bounding box center [179, 213] width 61 height 35
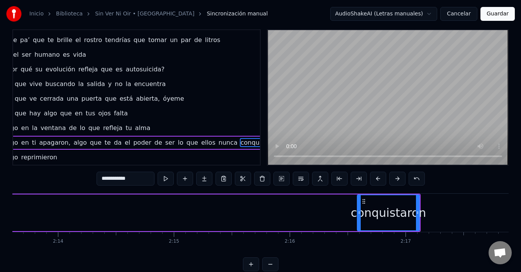
scroll to position [0, 15488]
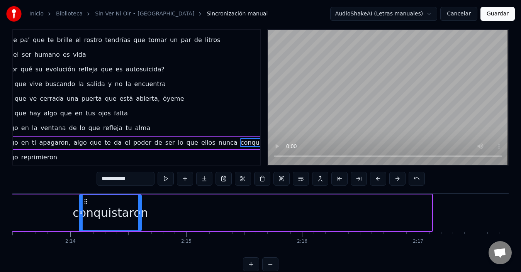
drag, startPoint x: 367, startPoint y: 201, endPoint x: 59, endPoint y: 200, distance: 307.6
click at [83, 200] on icon at bounding box center [86, 202] width 6 height 6
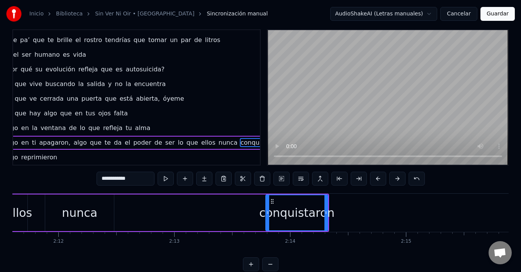
scroll to position [0, 15201]
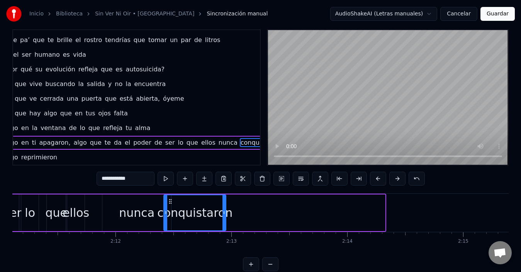
drag, startPoint x: 330, startPoint y: 200, endPoint x: 171, endPoint y: 203, distance: 159.2
click at [171, 203] on icon at bounding box center [170, 202] width 6 height 6
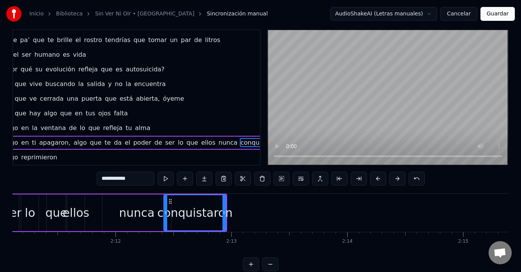
click at [51, 200] on div "que" at bounding box center [56, 213] width 19 height 37
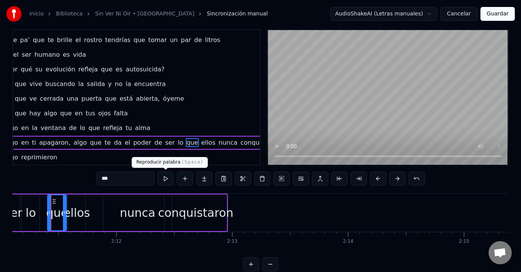
click at [165, 179] on button at bounding box center [166, 179] width 16 height 14
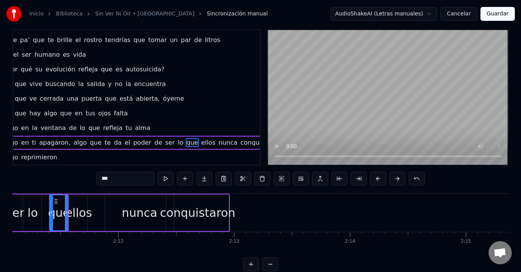
click at [165, 179] on button at bounding box center [166, 179] width 16 height 14
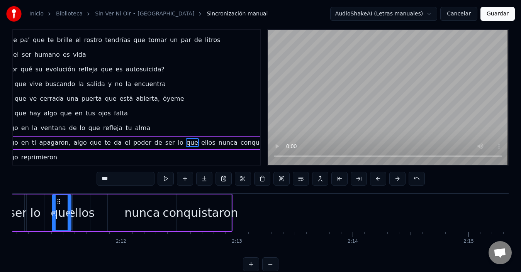
click at [33, 200] on div "lo" at bounding box center [35, 213] width 17 height 37
type input "**"
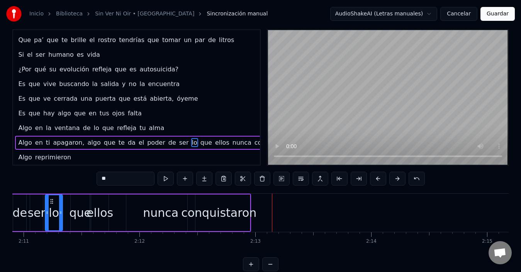
scroll to position [444, 0]
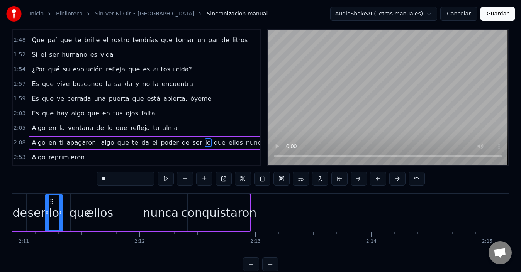
click at [19, 154] on span "2:53" at bounding box center [20, 158] width 12 height 8
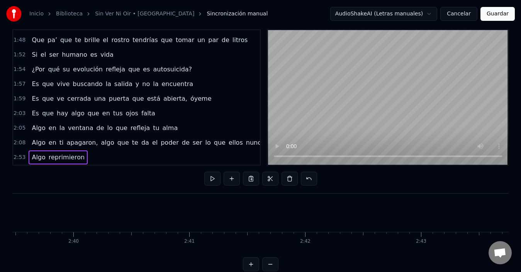
click at [19, 154] on span "2:53" at bounding box center [20, 158] width 12 height 8
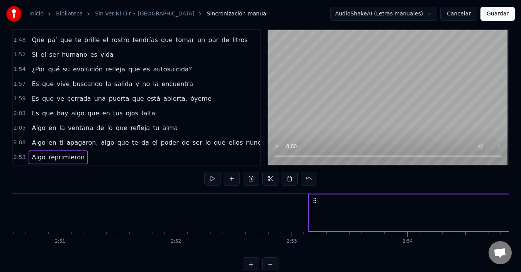
scroll to position [0, 20036]
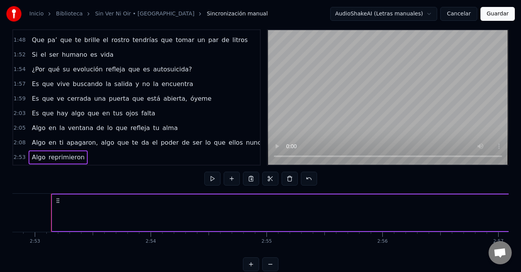
click at [19, 154] on span "2:53" at bounding box center [20, 158] width 12 height 8
click at [20, 154] on span "2:53" at bounding box center [20, 158] width 12 height 8
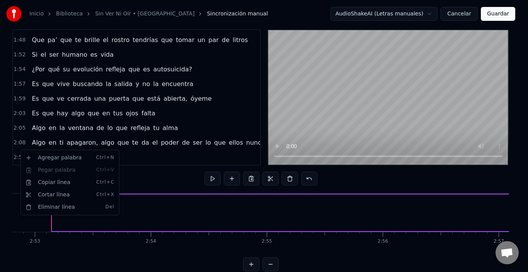
click at [156, 169] on html "Inicio Biblioteca Sin Ver Ni Oir • Zona Ganjah Sincronización manual AudioShake…" at bounding box center [264, 136] width 528 height 295
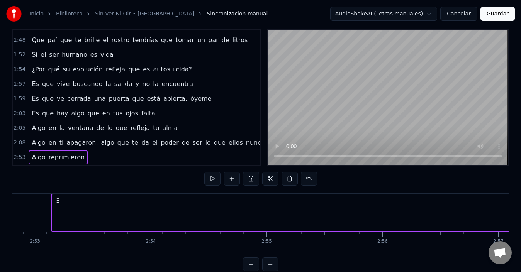
drag, startPoint x: 22, startPoint y: 148, endPoint x: 29, endPoint y: 144, distance: 8.5
click at [29, 150] on div "2:53 Algo reprimieron" at bounding box center [136, 157] width 247 height 15
click at [79, 151] on div "Algo reprimieron" at bounding box center [58, 158] width 59 height 14
click at [77, 153] on span "reprimieron" at bounding box center [66, 157] width 37 height 9
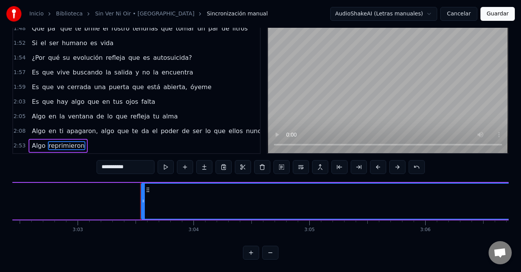
scroll to position [0, 21242]
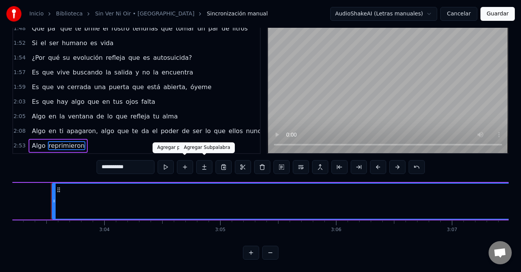
click at [38, 141] on span "Algo" at bounding box center [38, 145] width 15 height 9
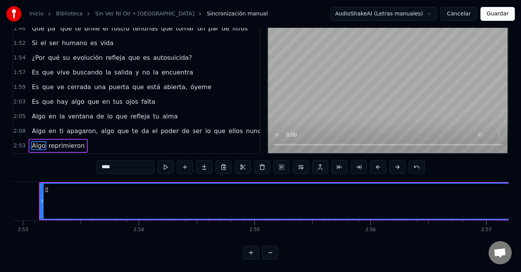
scroll to position [0, 20036]
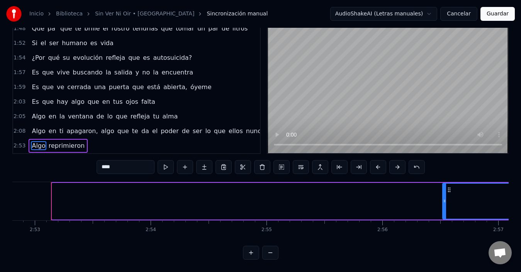
drag, startPoint x: 55, startPoint y: 189, endPoint x: 455, endPoint y: 204, distance: 400.7
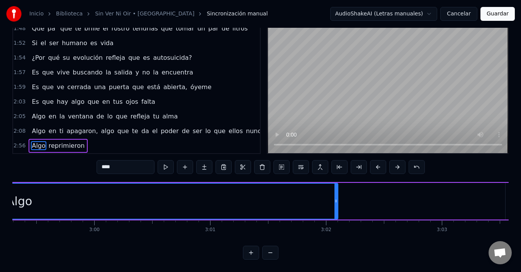
scroll to position [0, 20809]
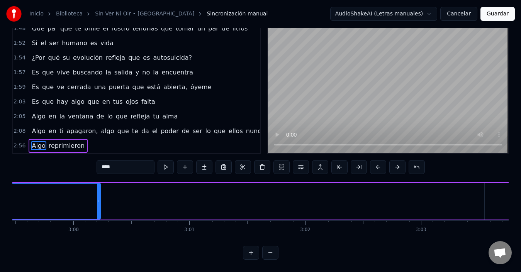
drag, startPoint x: 315, startPoint y: 195, endPoint x: 72, endPoint y: 192, distance: 243.5
click at [97, 188] on div at bounding box center [98, 201] width 3 height 35
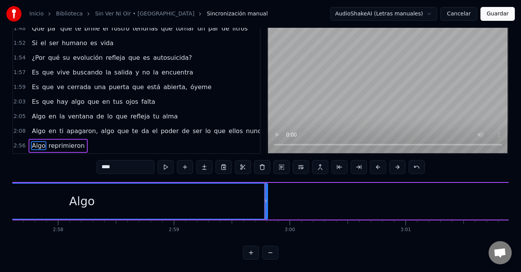
scroll to position [0, 20574]
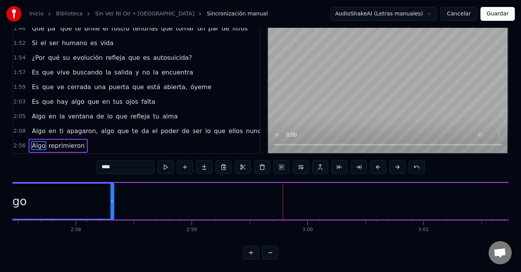
drag, startPoint x: 284, startPoint y: 196, endPoint x: 73, endPoint y: 190, distance: 210.7
click at [79, 187] on div "Algo" at bounding box center [13, 201] width 199 height 35
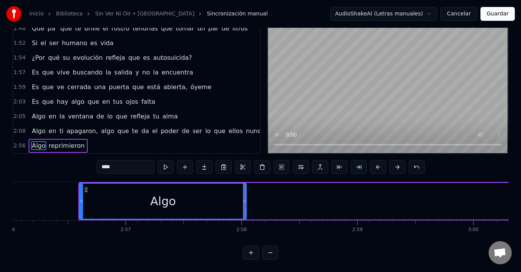
scroll to position [0, 20381]
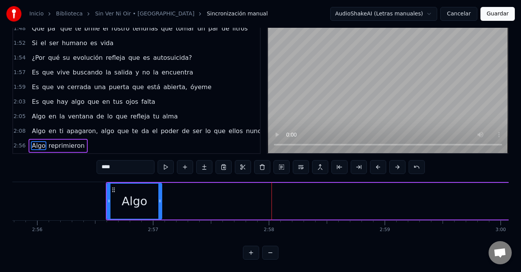
drag, startPoint x: 271, startPoint y: 199, endPoint x: 154, endPoint y: 192, distance: 117.7
click at [158, 192] on div at bounding box center [159, 201] width 3 height 35
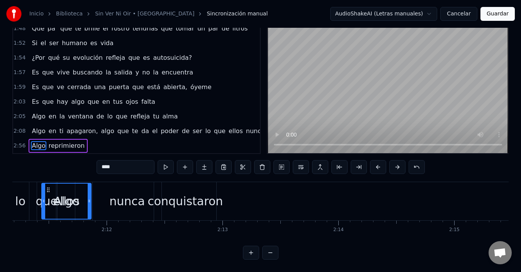
scroll to position [0, 15210]
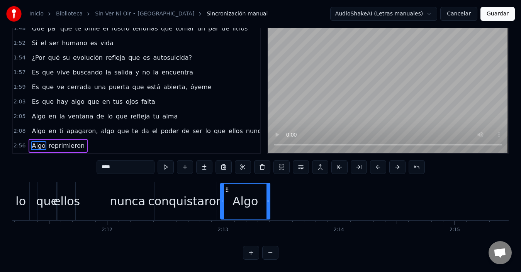
drag, startPoint x: 114, startPoint y: 186, endPoint x: 228, endPoint y: 210, distance: 116.3
click at [228, 210] on div "Algo" at bounding box center [245, 201] width 49 height 35
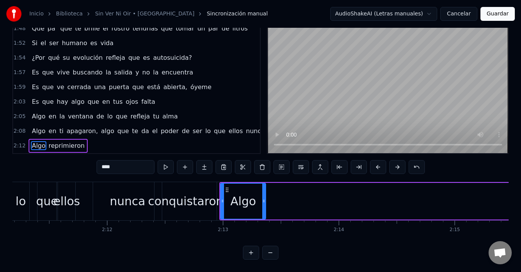
drag, startPoint x: 268, startPoint y: 197, endPoint x: 264, endPoint y: 199, distance: 4.4
click at [264, 199] on icon at bounding box center [263, 201] width 3 height 6
click at [64, 141] on span "reprimieron" at bounding box center [66, 145] width 37 height 9
type input "**********"
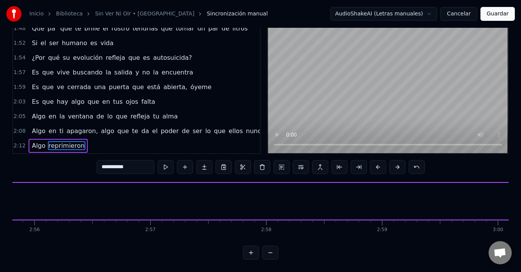
scroll to position [0, 21242]
drag, startPoint x: 54, startPoint y: 199, endPoint x: 444, endPoint y: 203, distance: 390.8
click at [479, 204] on div at bounding box center [477, 201] width 3 height 35
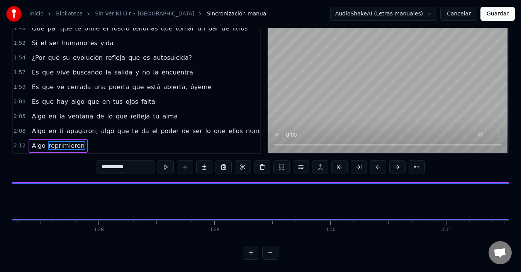
scroll to position [0, 24033]
click at [380, 162] on button at bounding box center [378, 167] width 16 height 14
click at [414, 163] on button at bounding box center [417, 167] width 16 height 14
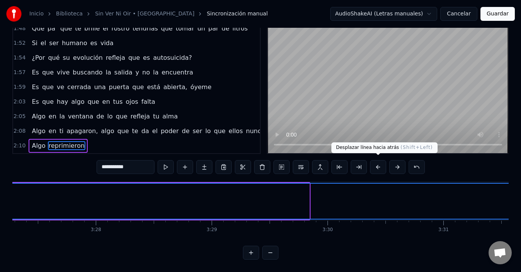
click at [448, 170] on div "0:11 Resulta que ciego no soy 0:13 Sé de dónde vengo y se hacia dónde voy 0:16 …" at bounding box center [260, 139] width 497 height 242
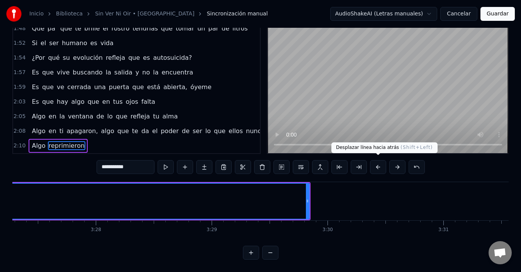
scroll to position [0, 24187]
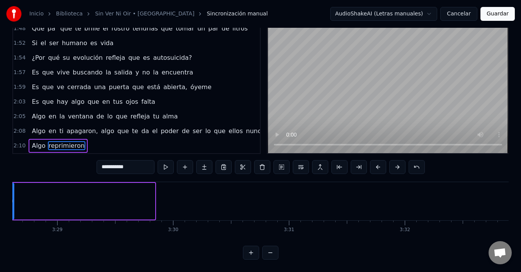
drag, startPoint x: 153, startPoint y: 199, endPoint x: 12, endPoint y: 202, distance: 141.1
click at [12, 202] on div at bounding box center [11, 201] width 3 height 35
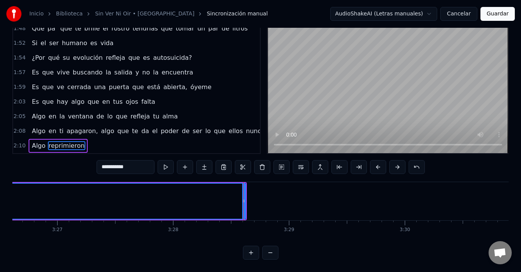
scroll to position [0, 23916]
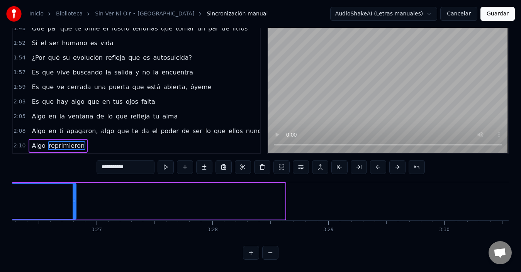
drag, startPoint x: 285, startPoint y: 199, endPoint x: 14, endPoint y: 207, distance: 270.6
click at [73, 207] on div at bounding box center [74, 201] width 3 height 35
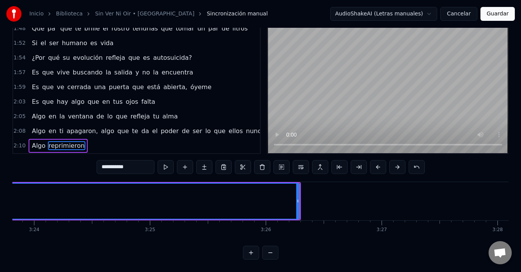
scroll to position [0, 23608]
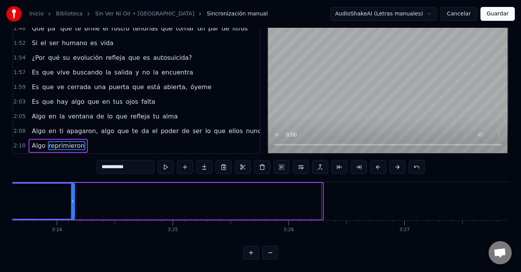
drag, startPoint x: 320, startPoint y: 197, endPoint x: 16, endPoint y: 207, distance: 304.3
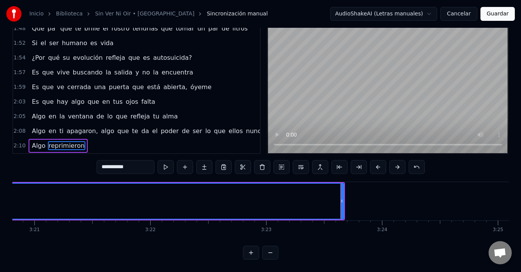
scroll to position [0, 23257]
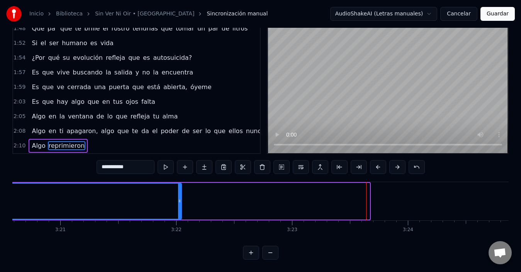
drag, startPoint x: 369, startPoint y: 199, endPoint x: 80, endPoint y: 204, distance: 289.1
click at [178, 204] on div at bounding box center [179, 201] width 3 height 35
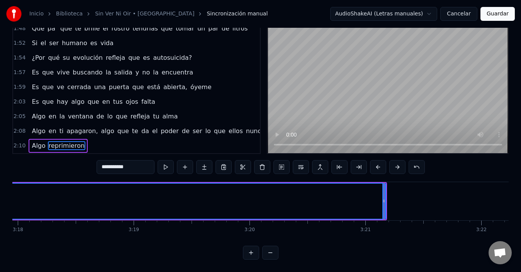
scroll to position [0, 22947]
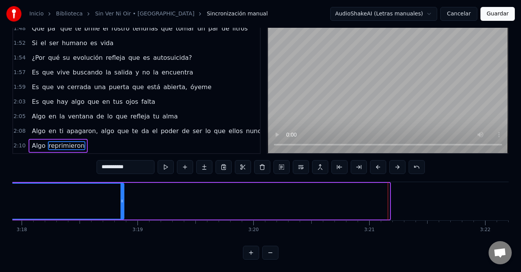
drag, startPoint x: 390, startPoint y: 197, endPoint x: 63, endPoint y: 201, distance: 326.6
click at [121, 201] on icon at bounding box center [122, 201] width 3 height 6
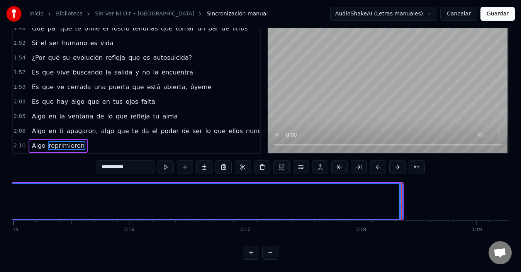
scroll to position [0, 22600]
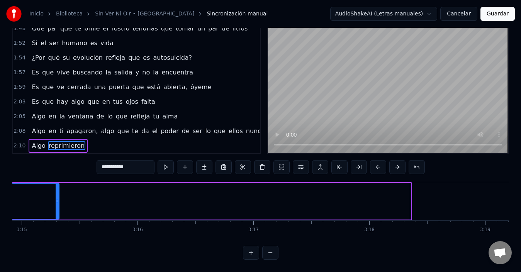
drag, startPoint x: 411, startPoint y: 198, endPoint x: 59, endPoint y: 199, distance: 352.1
click at [59, 199] on icon at bounding box center [57, 201] width 3 height 6
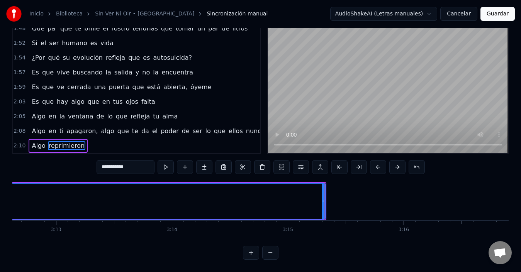
scroll to position [0, 22329]
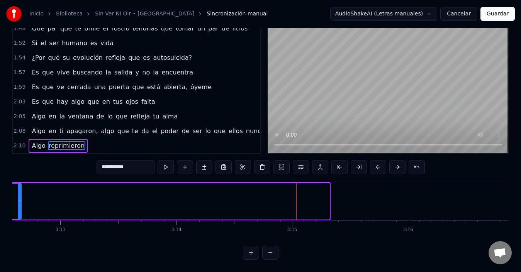
drag, startPoint x: 327, startPoint y: 197, endPoint x: 0, endPoint y: 201, distance: 327.4
click at [0, 201] on div "Inicio Biblioteca Sin Ver Ni Oir • Zona Ganjah Sincronización manual AudioShake…" at bounding box center [260, 119] width 521 height 283
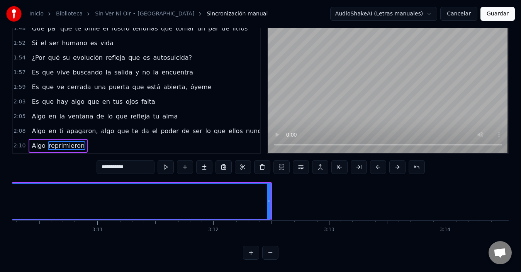
scroll to position [0, 22020]
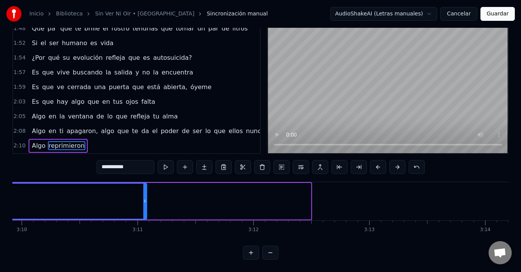
drag, startPoint x: 310, startPoint y: 196, endPoint x: 39, endPoint y: 206, distance: 271.5
click at [143, 206] on div at bounding box center [144, 201] width 3 height 35
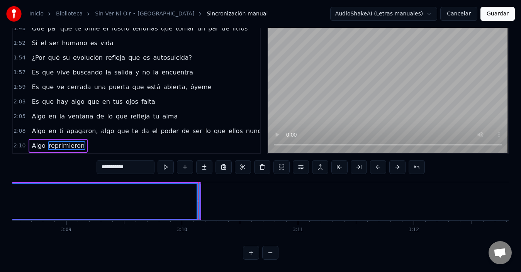
scroll to position [0, 21814]
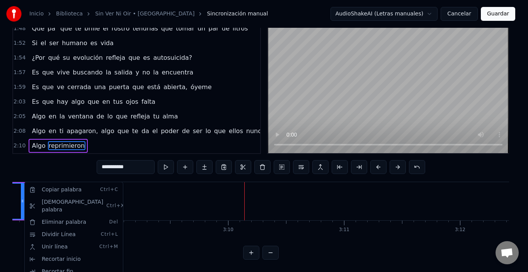
click at [11, 198] on html "Inicio Biblioteca Sin Ver Ni Oir • Zona Ganjah Sincronización manual AudioShake…" at bounding box center [264, 125] width 528 height 295
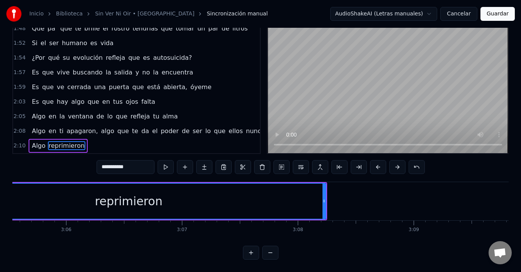
scroll to position [0, 21504]
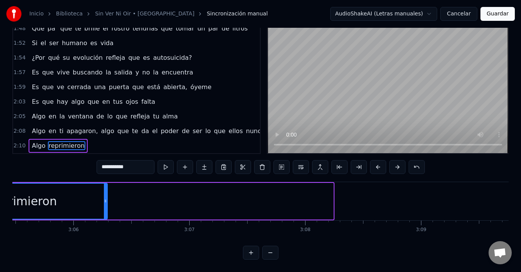
drag, startPoint x: 330, startPoint y: 198, endPoint x: 97, endPoint y: 204, distance: 233.5
click at [104, 204] on div at bounding box center [105, 201] width 3 height 35
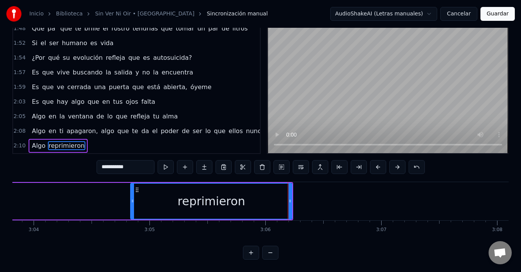
scroll to position [0, 21311]
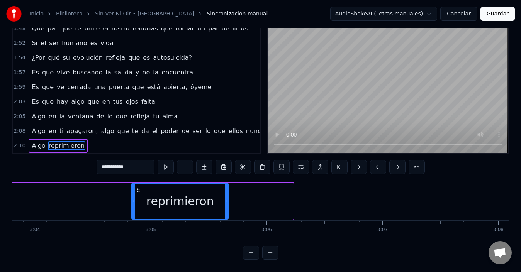
drag, startPoint x: 291, startPoint y: 195, endPoint x: 225, endPoint y: 198, distance: 66.5
click at [225, 198] on div at bounding box center [226, 201] width 3 height 35
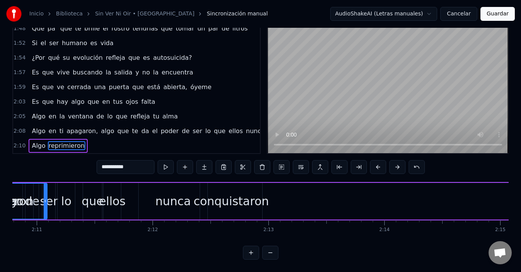
scroll to position [0, 15105]
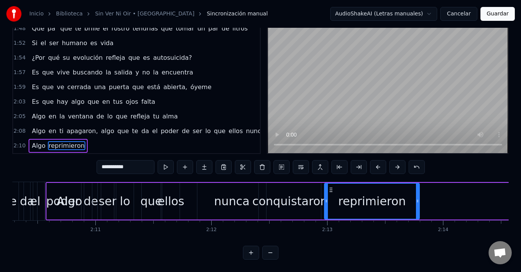
drag, startPoint x: 138, startPoint y: 185, endPoint x: 331, endPoint y: 192, distance: 193.0
click at [331, 192] on div "reprimieron" at bounding box center [372, 201] width 94 height 35
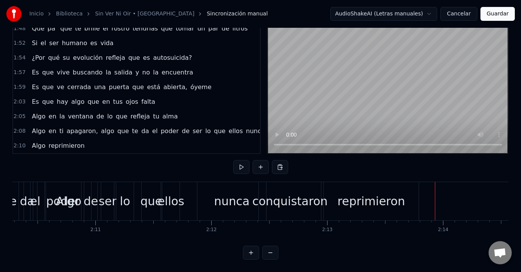
click at [34, 127] on span "Algo" at bounding box center [38, 131] width 15 height 9
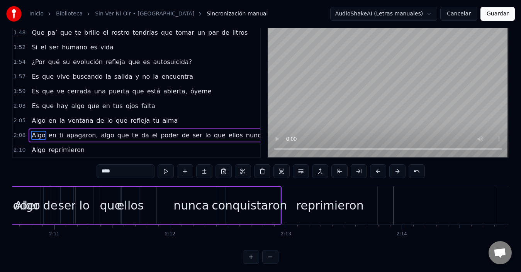
scroll to position [0, 15129]
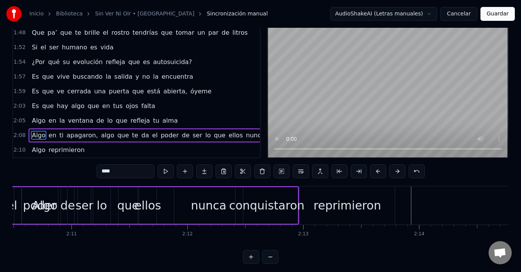
click at [160, 131] on span "poder" at bounding box center [170, 135] width 20 height 9
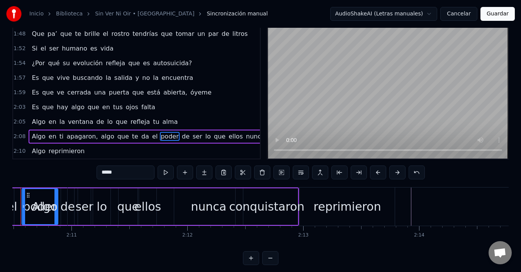
scroll to position [0, 15099]
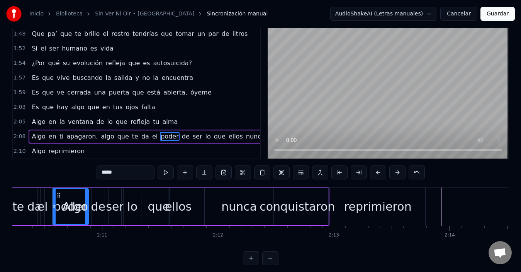
drag, startPoint x: 59, startPoint y: 194, endPoint x: 80, endPoint y: 194, distance: 20.9
click at [80, 194] on div "Algo" at bounding box center [75, 207] width 45 height 38
type input "****"
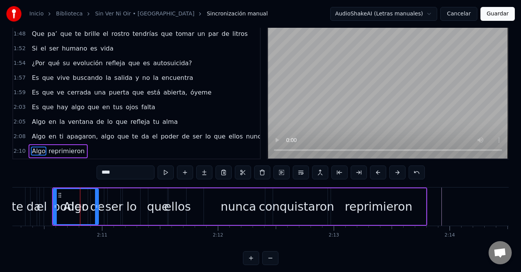
scroll to position [26, 0]
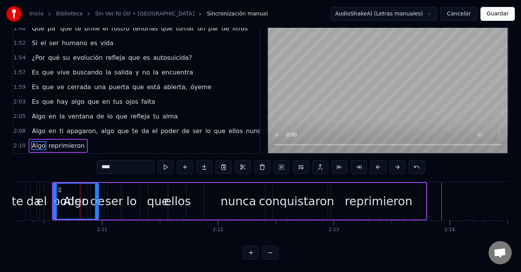
click at [67, 167] on div "0:11 Resulta que ciego no soy 0:13 Sé de dónde vengo y se hacia dónde voy 0:16 …" at bounding box center [260, 139] width 497 height 242
click at [184, 199] on div "Algo reprimieron" at bounding box center [239, 201] width 375 height 38
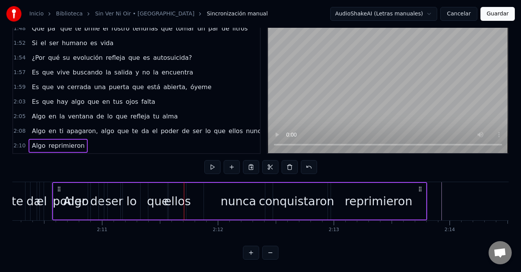
click at [80, 198] on div "Algo" at bounding box center [76, 201] width 26 height 17
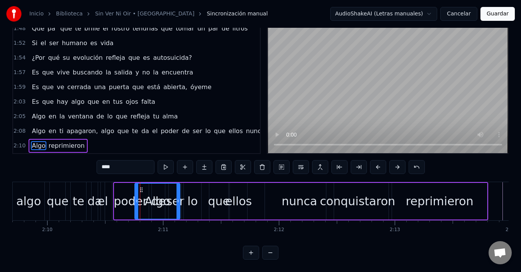
scroll to position [0, 15037]
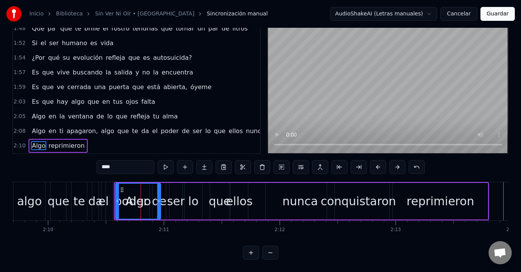
drag, startPoint x: 58, startPoint y: 187, endPoint x: 120, endPoint y: 187, distance: 61.5
click at [120, 187] on icon at bounding box center [122, 190] width 6 height 6
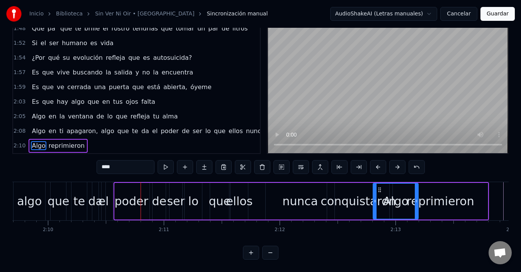
drag, startPoint x: 122, startPoint y: 186, endPoint x: 381, endPoint y: 195, distance: 258.7
click at [381, 195] on div "Algo" at bounding box center [396, 201] width 44 height 35
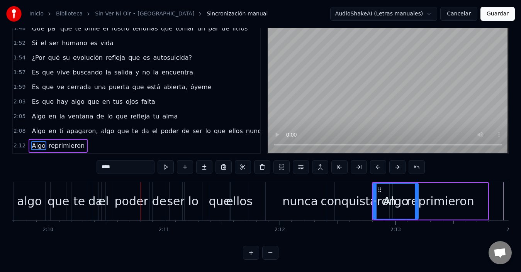
drag, startPoint x: 463, startPoint y: 198, endPoint x: 474, endPoint y: 198, distance: 11.2
click at [474, 198] on div "reprimieron" at bounding box center [440, 201] width 95 height 37
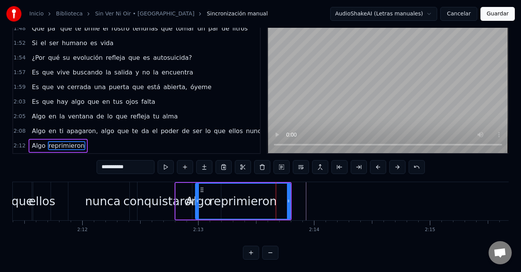
scroll to position [0, 15228]
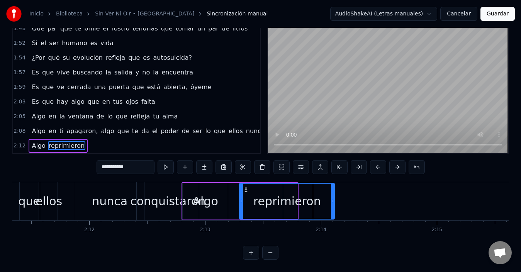
drag, startPoint x: 210, startPoint y: 186, endPoint x: 239, endPoint y: 191, distance: 29.4
click at [252, 191] on div "reprimieron" at bounding box center [287, 201] width 94 height 35
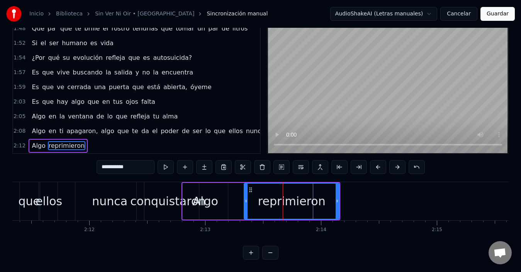
click at [212, 193] on div "Algo" at bounding box center [206, 201] width 26 height 17
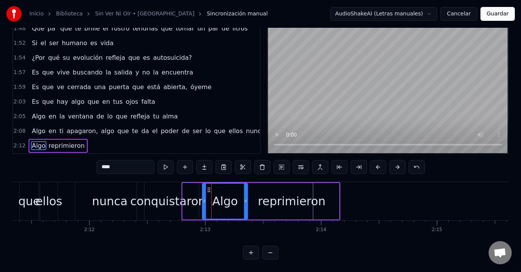
drag, startPoint x: 191, startPoint y: 185, endPoint x: 211, endPoint y: 186, distance: 19.7
click at [211, 187] on icon at bounding box center [209, 190] width 6 height 6
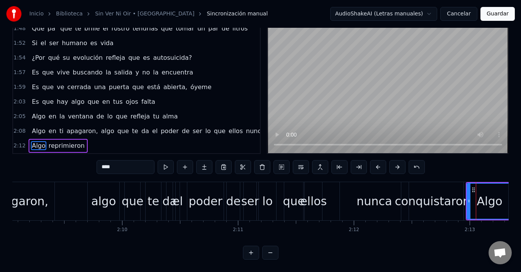
scroll to position [0, 14957]
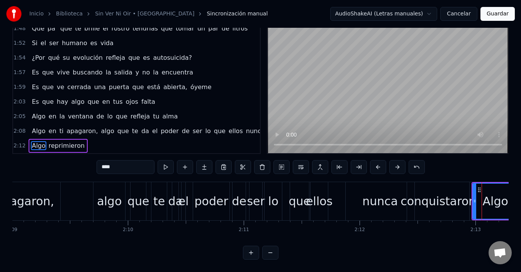
click at [38, 127] on span "Algo" at bounding box center [38, 131] width 15 height 9
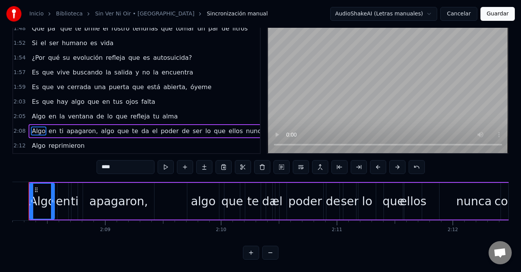
scroll to position [0, 14841]
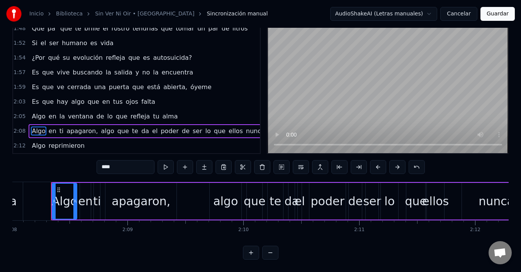
click at [150, 196] on div "apagaron," at bounding box center [141, 201] width 59 height 17
type input "*********"
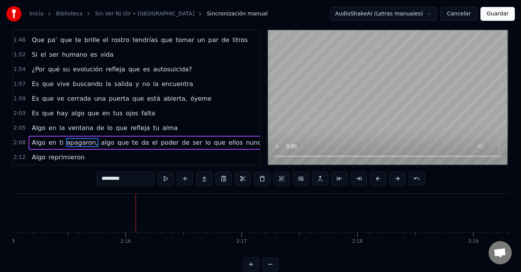
scroll to position [0, 15739]
click at [121, 155] on div "2:12 Algo reprimieron" at bounding box center [136, 157] width 247 height 15
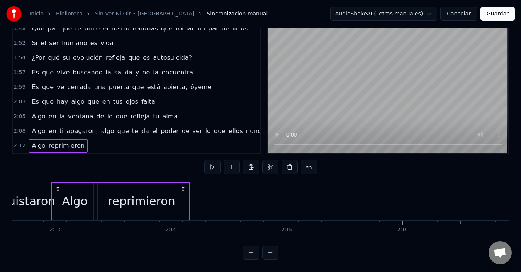
scroll to position [29, 0]
click at [116, 139] on div "2:12 Algo reprimieron" at bounding box center [136, 146] width 247 height 15
click at [493, 13] on button "Guardar" at bounding box center [498, 14] width 34 height 14
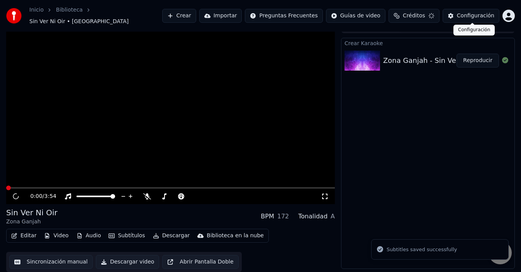
scroll to position [9, 0]
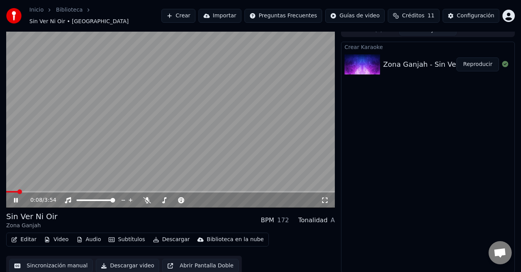
click at [325, 197] on icon at bounding box center [325, 200] width 8 height 6
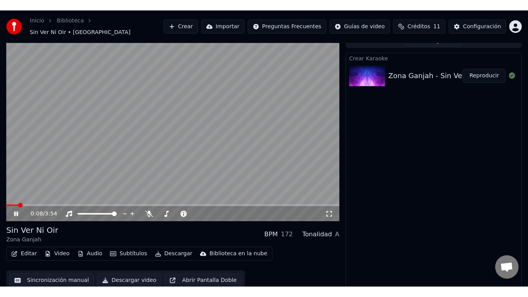
scroll to position [2, 0]
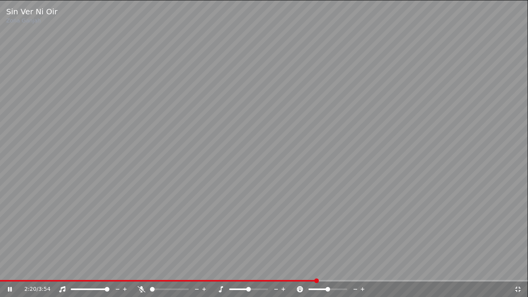
click at [333, 177] on video at bounding box center [264, 148] width 528 height 297
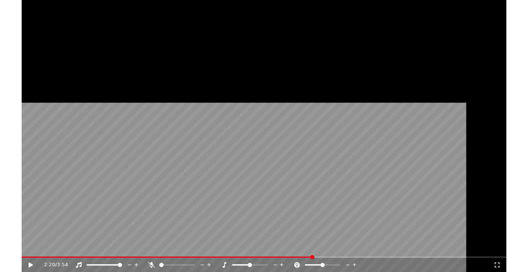
scroll to position [9, 0]
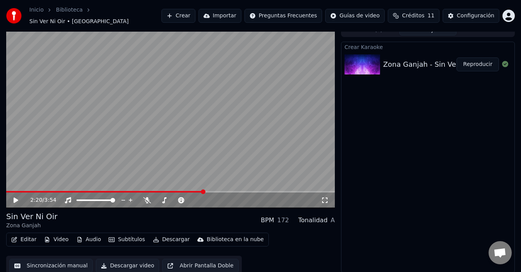
click at [27, 237] on button "Editar" at bounding box center [23, 240] width 31 height 11
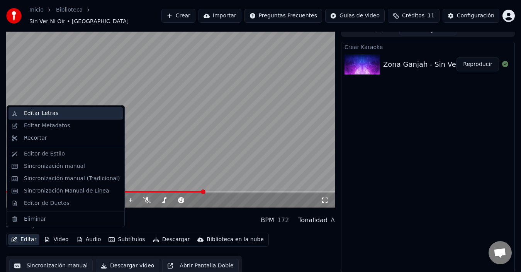
click at [46, 115] on div "Editar Letras" at bounding box center [41, 114] width 34 height 8
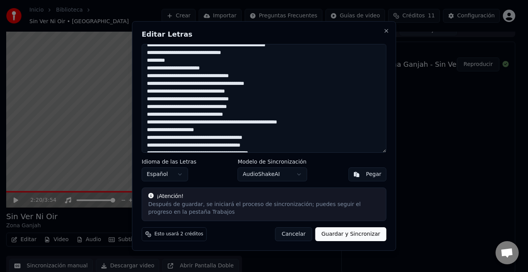
scroll to position [129, 0]
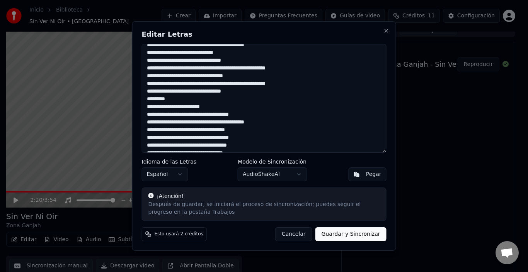
drag, startPoint x: 170, startPoint y: 98, endPoint x: 144, endPoint y: 98, distance: 26.3
click at [144, 98] on textarea at bounding box center [264, 98] width 245 height 109
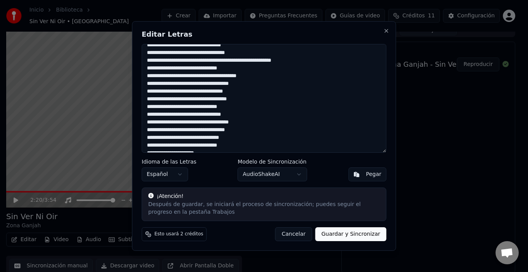
scroll to position [91, 0]
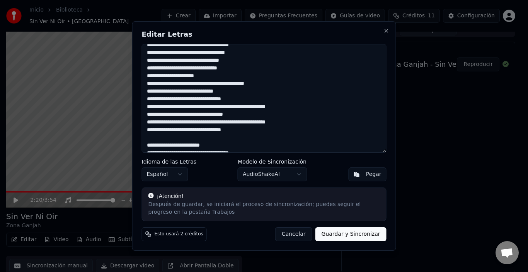
drag, startPoint x: 147, startPoint y: 108, endPoint x: 236, endPoint y: 129, distance: 91.1
click at [236, 129] on textarea at bounding box center [264, 98] width 245 height 109
click at [238, 136] on textarea at bounding box center [264, 98] width 245 height 109
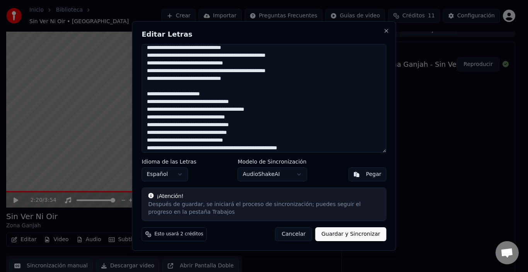
scroll to position [207, 0]
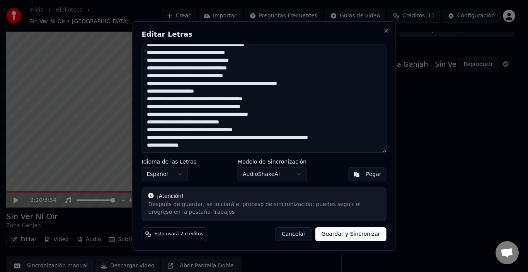
click at [199, 146] on textarea at bounding box center [264, 98] width 245 height 109
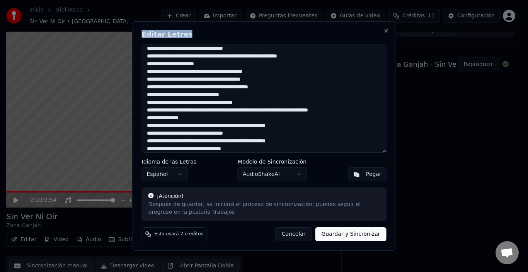
scroll to position [230, 0]
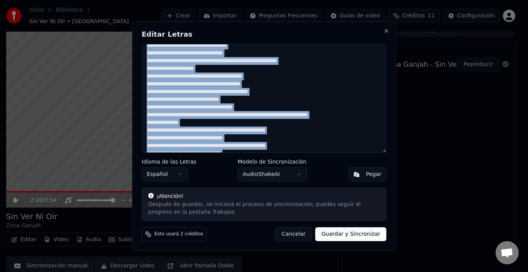
drag, startPoint x: 326, startPoint y: 31, endPoint x: 387, endPoint y: 66, distance: 70.5
click at [389, 68] on div "Editar Letras Idioma de las Letras Español Modelo de Sincronización AudioShakeA…" at bounding box center [264, 136] width 264 height 230
click at [338, 35] on h2 "Editar Letras" at bounding box center [264, 34] width 245 height 7
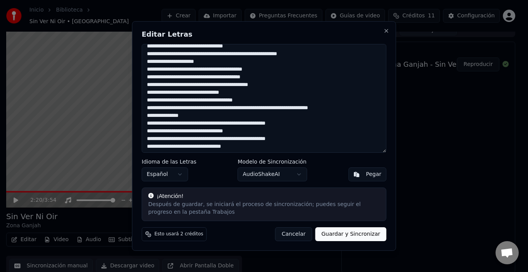
scroll to position [238, 0]
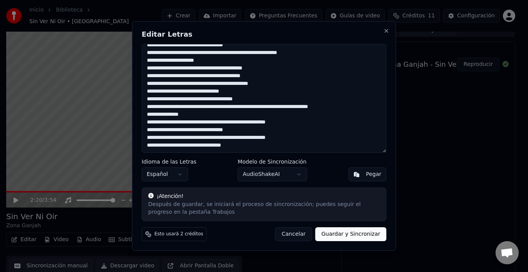
click at [235, 146] on textarea at bounding box center [264, 98] width 245 height 109
paste textarea "**********"
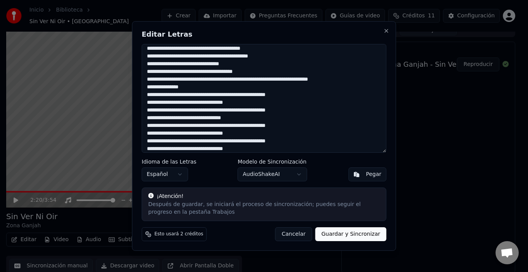
scroll to position [273, 0]
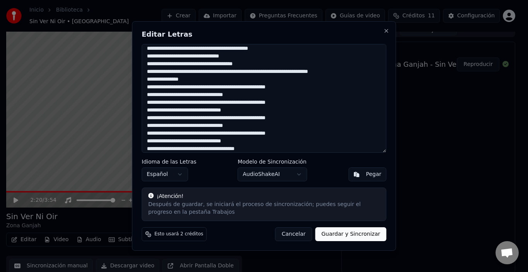
click at [242, 148] on textarea at bounding box center [264, 98] width 245 height 109
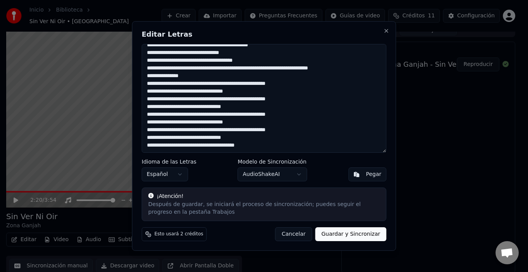
click at [253, 145] on textarea at bounding box center [264, 98] width 245 height 109
paste textarea "**********"
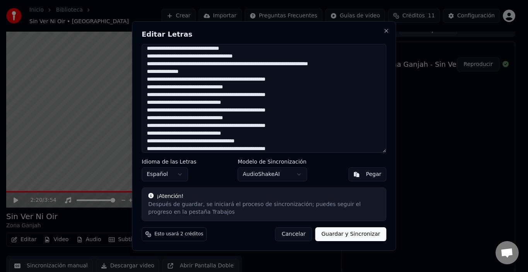
scroll to position [304, 0]
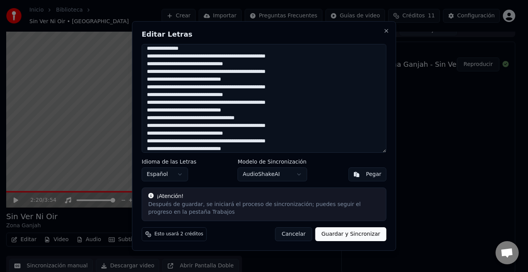
drag, startPoint x: 226, startPoint y: 127, endPoint x: 295, endPoint y: 124, distance: 69.2
click at [295, 124] on textarea at bounding box center [264, 98] width 245 height 109
click at [296, 125] on textarea at bounding box center [264, 98] width 245 height 109
paste textarea "**********"
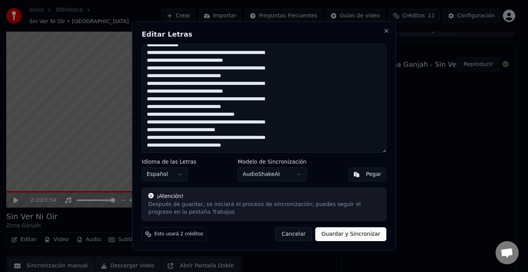
drag, startPoint x: 183, startPoint y: 150, endPoint x: 147, endPoint y: 149, distance: 36.0
click at [147, 149] on textarea at bounding box center [264, 98] width 245 height 109
click at [196, 143] on textarea at bounding box center [264, 98] width 245 height 109
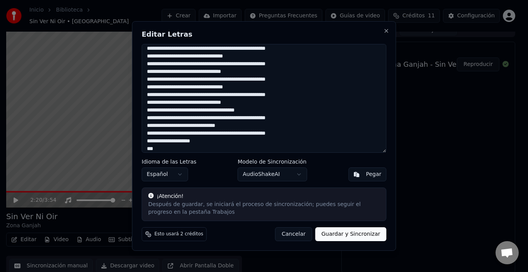
drag, startPoint x: 147, startPoint y: 80, endPoint x: 296, endPoint y: 79, distance: 149.6
click at [296, 79] on textarea at bounding box center [264, 98] width 245 height 109
click at [178, 152] on textarea at bounding box center [264, 98] width 245 height 109
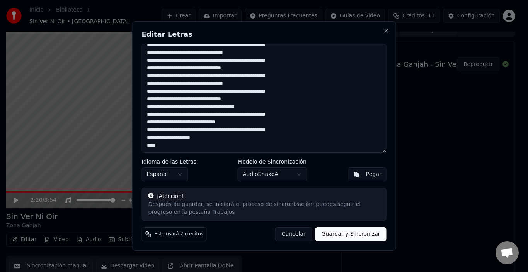
paste textarea "**********"
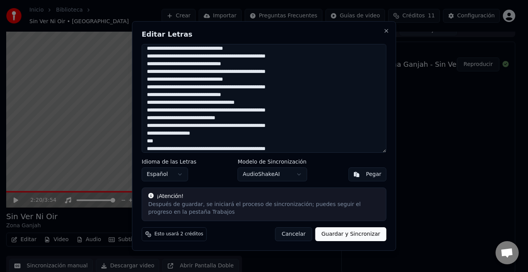
drag, startPoint x: 147, startPoint y: 78, endPoint x: 234, endPoint y: 77, distance: 87.3
click at [234, 77] on textarea at bounding box center [264, 98] width 245 height 109
click at [301, 148] on textarea at bounding box center [264, 98] width 245 height 109
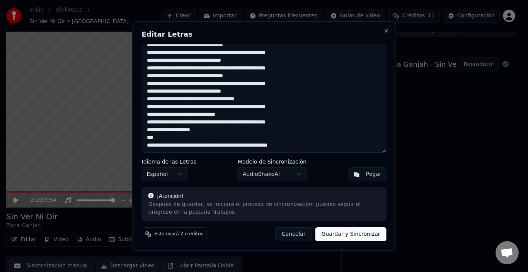
paste textarea "**********"
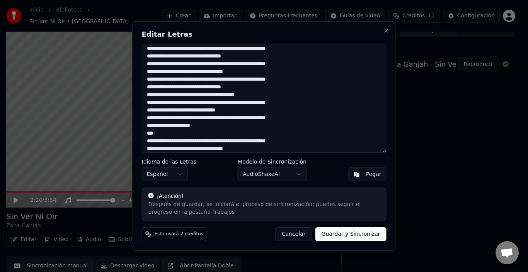
drag, startPoint x: 147, startPoint y: 117, endPoint x: 198, endPoint y: 128, distance: 52.0
click at [198, 128] on textarea at bounding box center [264, 98] width 245 height 109
click at [241, 150] on textarea at bounding box center [264, 98] width 245 height 109
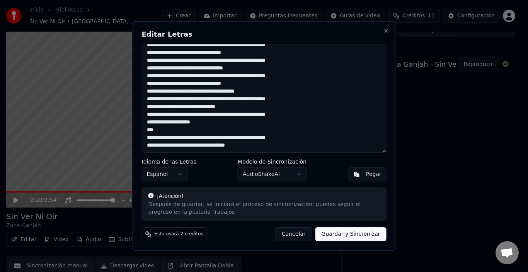
paste textarea "**********"
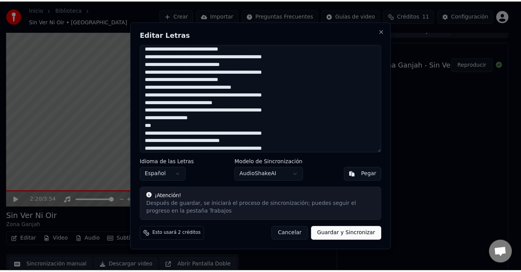
scroll to position [342, 0]
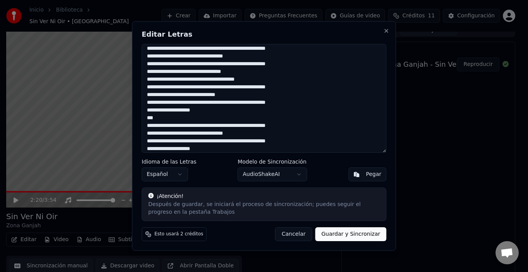
type textarea "**********"
click at [343, 232] on button "Guardar y Sincronizar" at bounding box center [350, 235] width 71 height 14
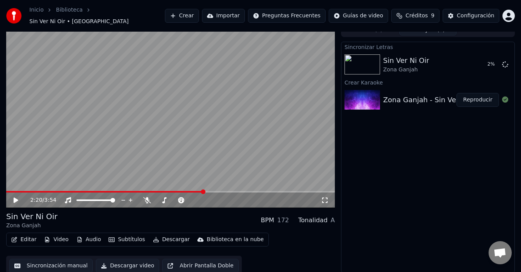
drag, startPoint x: 158, startPoint y: 187, endPoint x: 124, endPoint y: 184, distance: 34.1
click at [124, 184] on video at bounding box center [170, 115] width 329 height 185
click at [162, 136] on video at bounding box center [170, 115] width 329 height 185
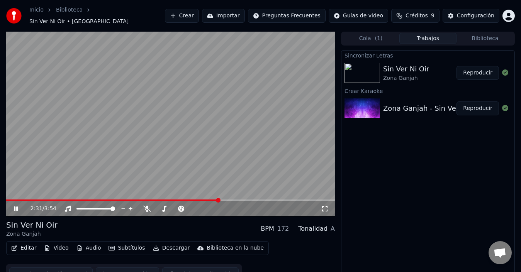
click at [13, 206] on icon at bounding box center [21, 209] width 18 height 6
click at [105, 198] on span at bounding box center [105, 200] width 5 height 5
click at [321, 206] on icon at bounding box center [325, 209] width 8 height 6
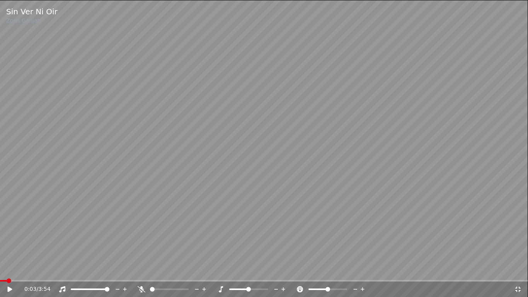
click at [7, 272] on span at bounding box center [9, 280] width 5 height 5
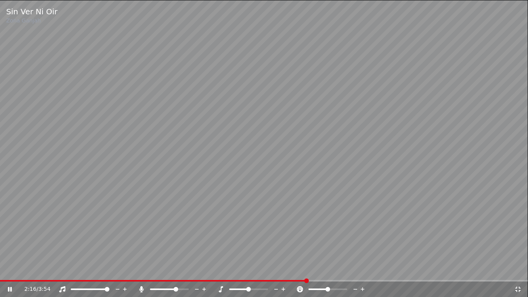
click at [245, 208] on video at bounding box center [264, 148] width 528 height 297
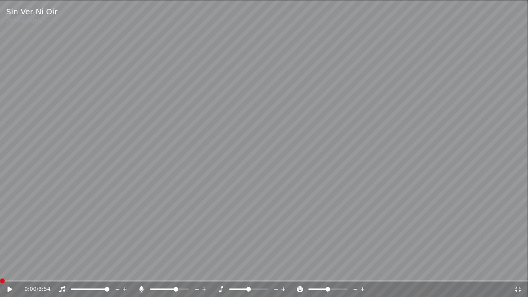
click at [0, 272] on span at bounding box center [2, 280] width 5 height 5
click at [10, 272] on div "0:00 / 3:54" at bounding box center [264, 288] width 528 height 15
click at [11, 272] on icon at bounding box center [10, 288] width 5 height 5
click at [518, 272] on icon at bounding box center [518, 289] width 8 height 6
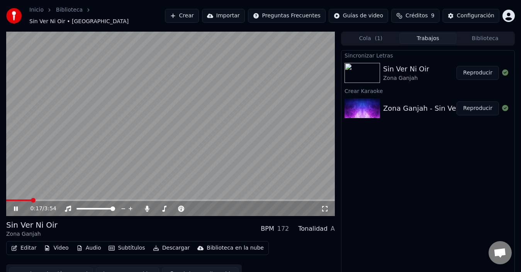
click at [327, 206] on icon at bounding box center [325, 209] width 8 height 6
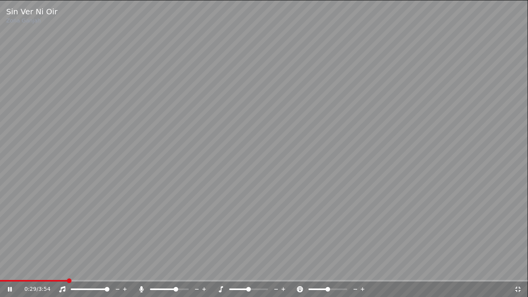
click at [344, 128] on video at bounding box center [264, 148] width 528 height 297
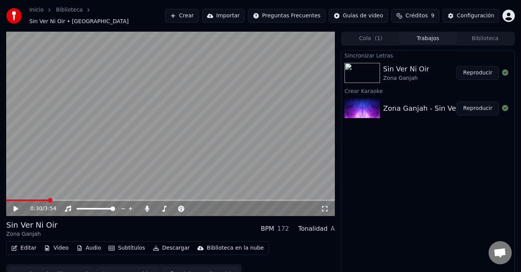
click at [400, 75] on div "Zona Ganjah" at bounding box center [406, 79] width 46 height 8
click at [24, 244] on button "Editar" at bounding box center [23, 248] width 31 height 11
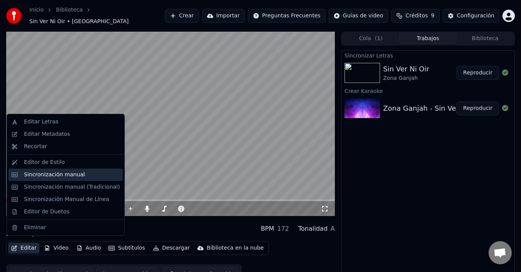
click at [66, 177] on div "Sincronización manual" at bounding box center [54, 175] width 61 height 8
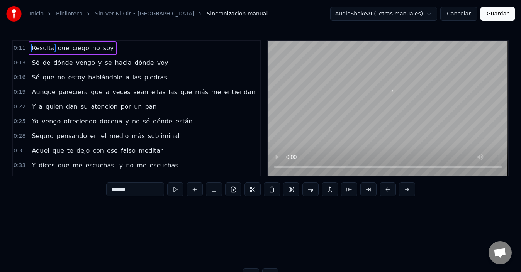
scroll to position [0, 1037]
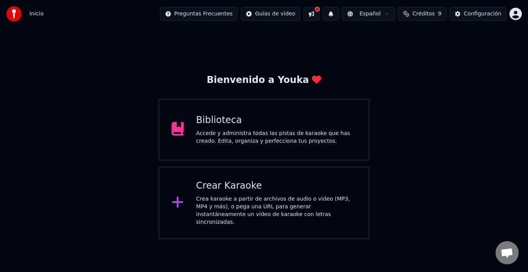
click at [258, 139] on div "Accede y administra todas las pistas de karaoke que has creado. Edita, organiza…" at bounding box center [276, 137] width 160 height 15
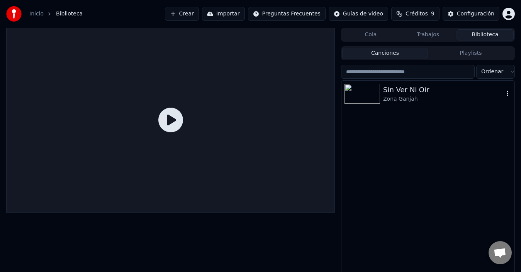
click at [397, 97] on div "Zona Ganjah" at bounding box center [443, 99] width 121 height 8
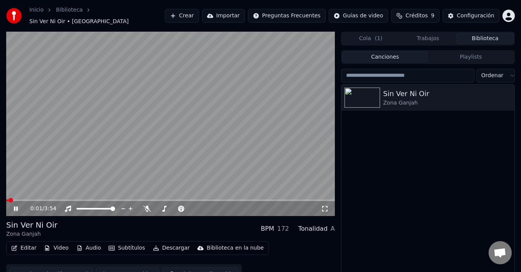
click at [120, 157] on video at bounding box center [170, 124] width 329 height 185
click at [125, 243] on button "Subtítulos" at bounding box center [127, 248] width 43 height 11
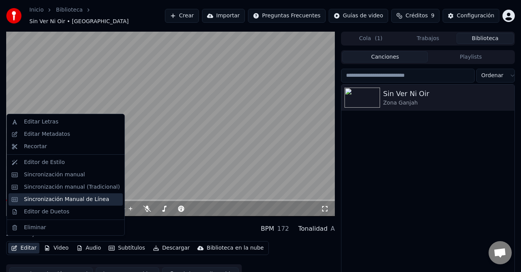
click at [45, 200] on div "Sincronización Manual de Línea" at bounding box center [66, 200] width 85 height 8
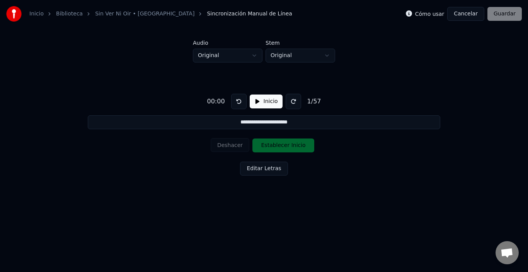
click at [315, 55] on html "**********" at bounding box center [264, 108] width 528 height 216
click at [235, 54] on html "**********" at bounding box center [264, 108] width 528 height 216
click at [267, 101] on button "Inicio" at bounding box center [266, 102] width 33 height 14
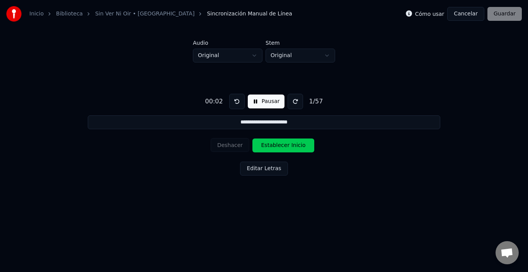
click at [267, 101] on button "Pausar" at bounding box center [266, 102] width 37 height 14
click at [471, 7] on button "Cancelar" at bounding box center [465, 14] width 37 height 14
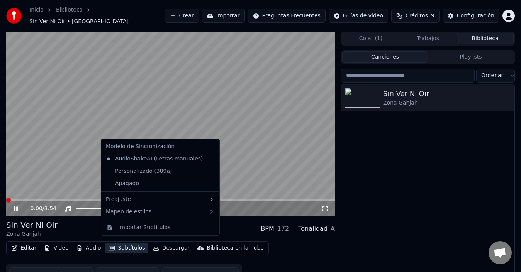
click at [122, 245] on button "Subtítulos" at bounding box center [127, 248] width 43 height 11
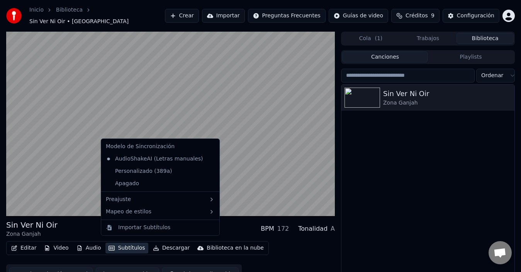
click at [122, 245] on button "Subtítulos" at bounding box center [127, 248] width 43 height 11
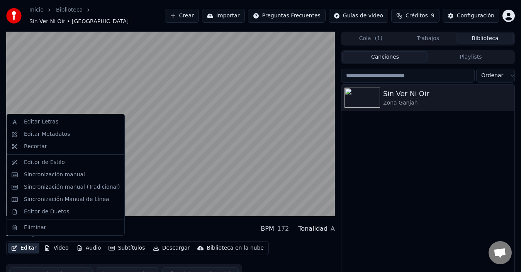
click at [23, 243] on button "Editar" at bounding box center [23, 248] width 31 height 11
click at [48, 172] on div "Sincronización manual" at bounding box center [54, 175] width 61 height 8
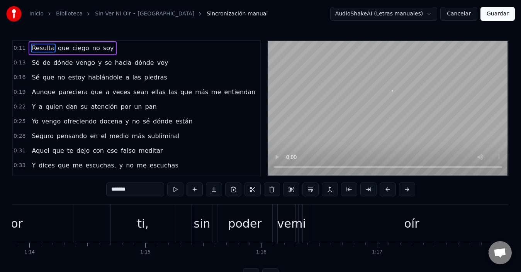
scroll to position [0, 8562]
click at [92, 212] on div "Sin luchar por ti, sin poder ver ni oír" at bounding box center [195, 224] width 644 height 38
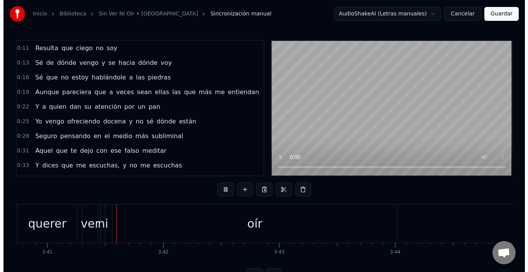
scroll to position [0, 25608]
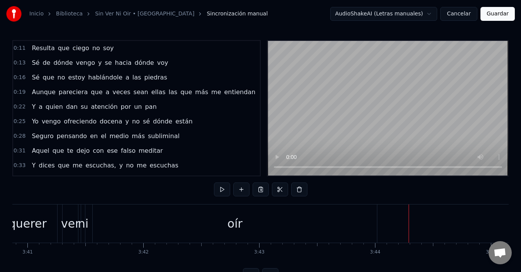
click at [490, 12] on button "Guardar" at bounding box center [498, 14] width 34 height 14
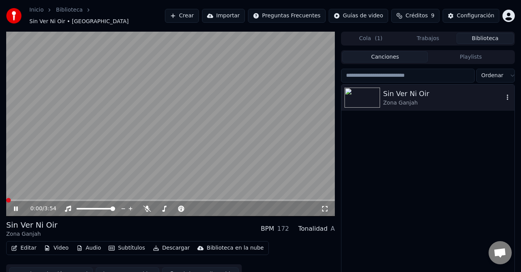
click at [509, 94] on icon "button" at bounding box center [508, 97] width 8 height 6
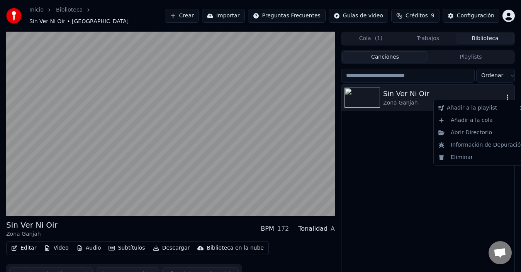
click at [509, 94] on icon "button" at bounding box center [508, 97] width 8 height 6
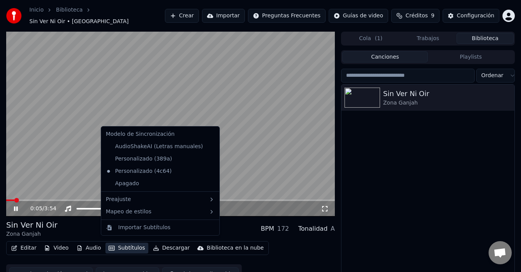
click at [121, 247] on button "Subtítulos" at bounding box center [127, 248] width 43 height 11
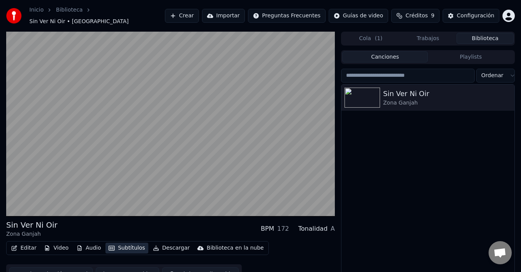
click at [129, 248] on button "Subtítulos" at bounding box center [127, 248] width 43 height 11
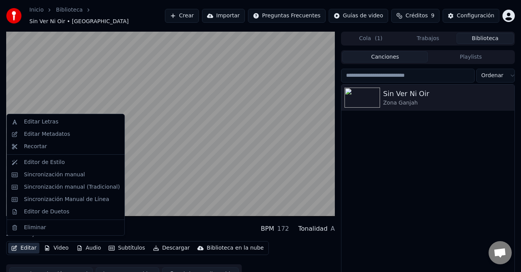
click at [21, 243] on button "Editar" at bounding box center [23, 248] width 31 height 11
click at [42, 165] on div "Editor de Estilo" at bounding box center [44, 163] width 41 height 8
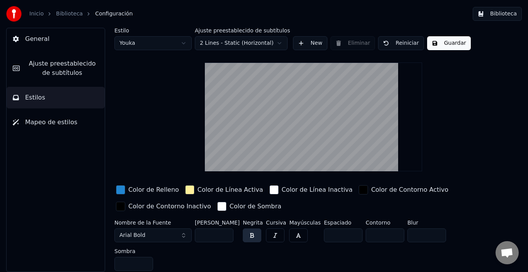
click at [226, 234] on input "**" at bounding box center [214, 236] width 39 height 14
click at [226, 234] on input "***" at bounding box center [214, 236] width 39 height 14
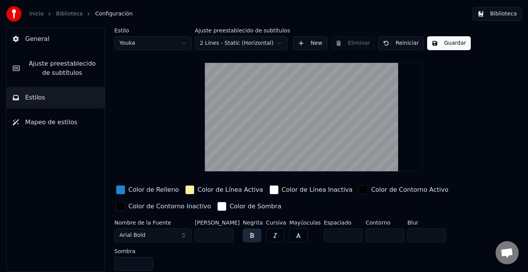
click at [226, 234] on input "***" at bounding box center [214, 236] width 39 height 14
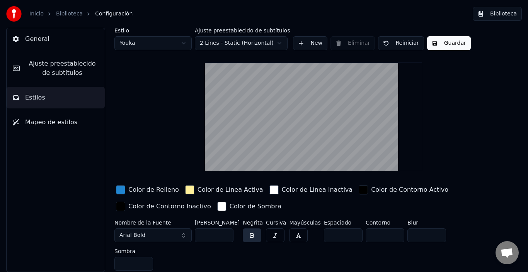
click at [226, 234] on input "***" at bounding box center [214, 236] width 39 height 14
click at [214, 238] on input "***" at bounding box center [214, 236] width 39 height 14
type input "***"
click at [176, 234] on button "Arial Bold" at bounding box center [152, 236] width 77 height 14
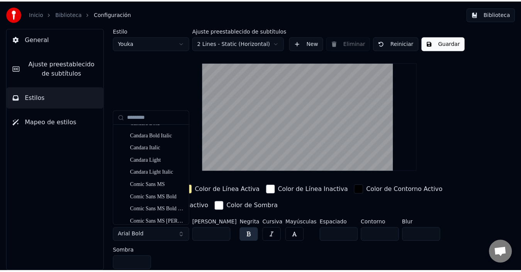
scroll to position [232, 0]
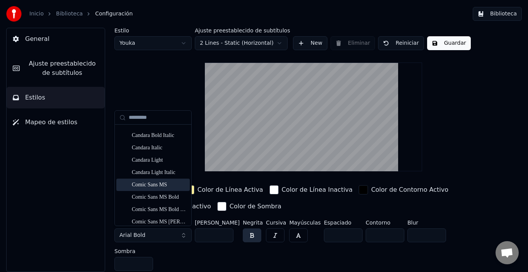
click at [153, 188] on div "Comic Sans MS" at bounding box center [159, 185] width 55 height 8
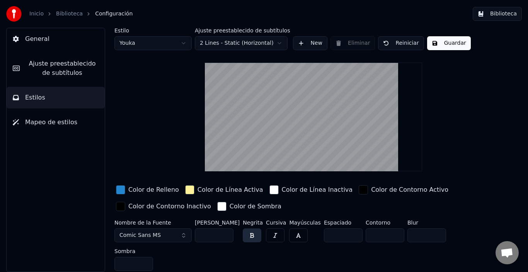
click at [123, 206] on div "button" at bounding box center [120, 206] width 9 height 9
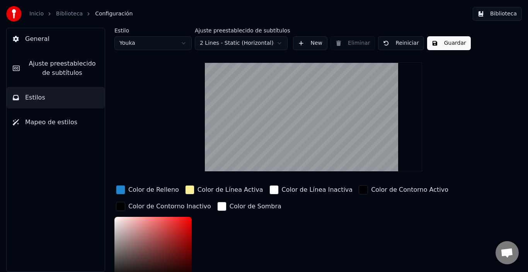
click at [123, 206] on div "button" at bounding box center [120, 206] width 9 height 9
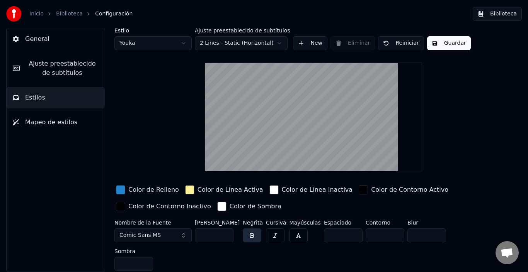
click at [185, 191] on div "button" at bounding box center [189, 190] width 9 height 9
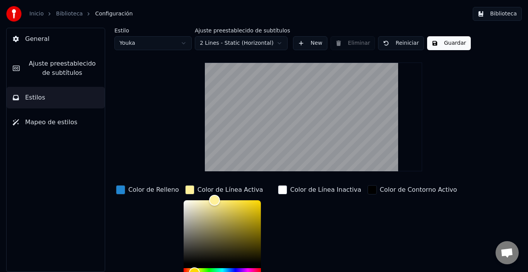
click at [185, 191] on div "button" at bounding box center [189, 190] width 9 height 9
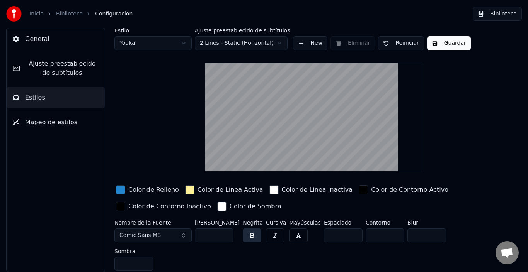
click at [359, 190] on div "button" at bounding box center [363, 190] width 9 height 9
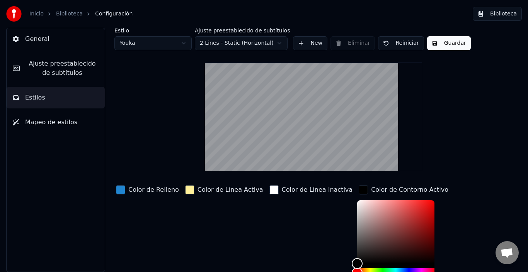
click at [359, 190] on div "button" at bounding box center [363, 190] width 9 height 9
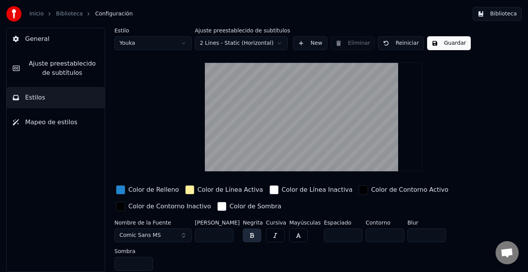
click at [56, 126] on span "Mapeo de estilos" at bounding box center [51, 122] width 52 height 9
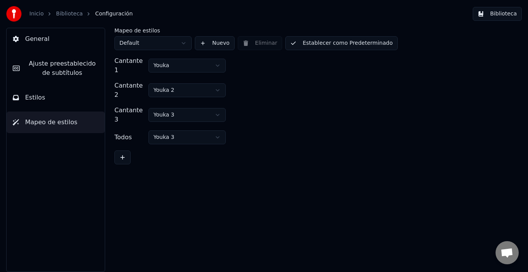
click at [37, 43] on span "General" at bounding box center [37, 38] width 24 height 9
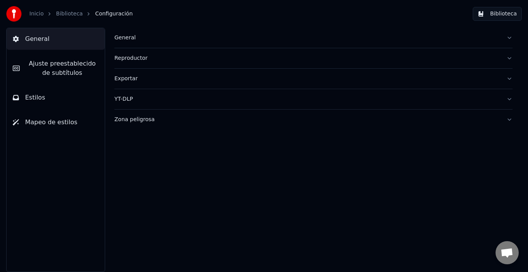
click at [491, 19] on button "Biblioteca" at bounding box center [497, 14] width 49 height 14
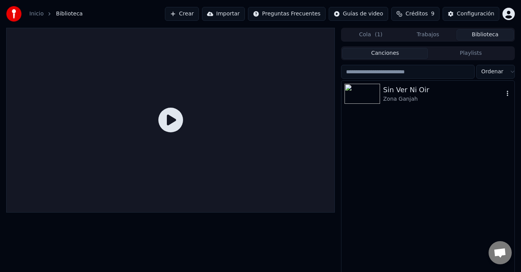
click at [393, 97] on div "Zona Ganjah" at bounding box center [443, 99] width 121 height 8
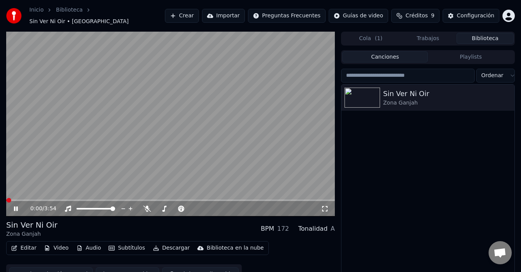
click at [54, 245] on button "Video" at bounding box center [56, 248] width 31 height 11
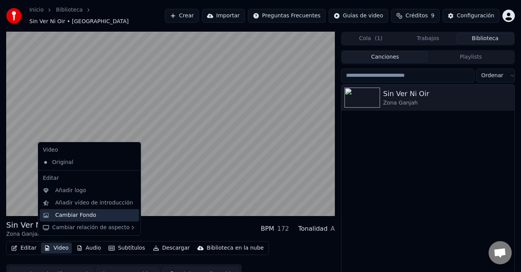
click at [85, 216] on div "Cambiar Fondo" at bounding box center [75, 216] width 41 height 8
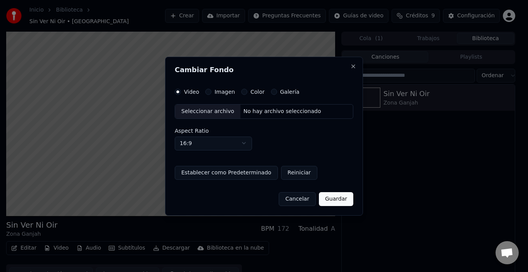
click at [300, 192] on button "Cancelar" at bounding box center [297, 199] width 37 height 14
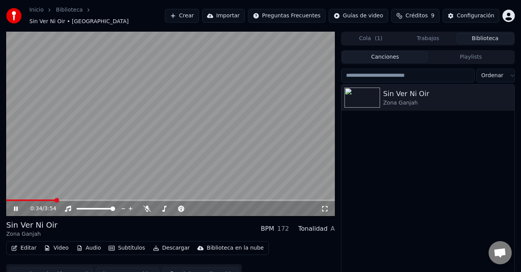
click at [170, 244] on button "Descargar" at bounding box center [171, 248] width 43 height 11
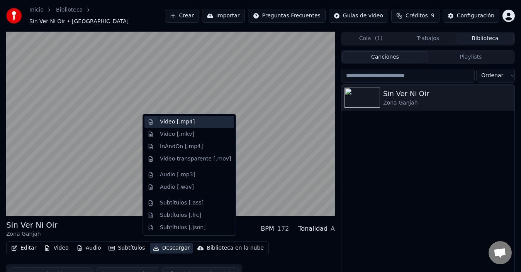
click at [199, 124] on div "Video [.mp4]" at bounding box center [195, 122] width 71 height 8
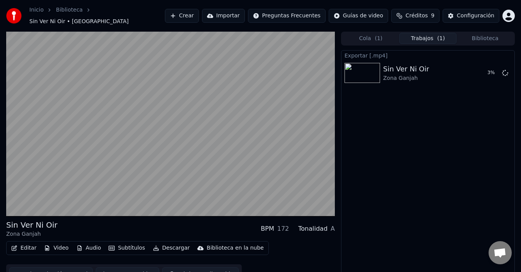
click at [371, 36] on button "Cola ( 1 )" at bounding box center [370, 38] width 57 height 11
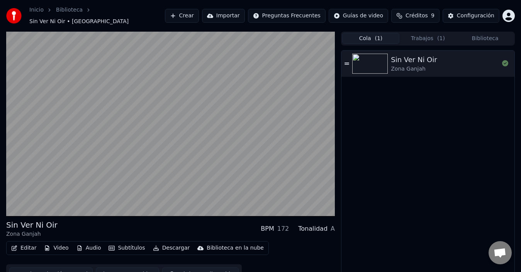
click at [417, 33] on button "Trabajos ( 1 )" at bounding box center [428, 38] width 57 height 11
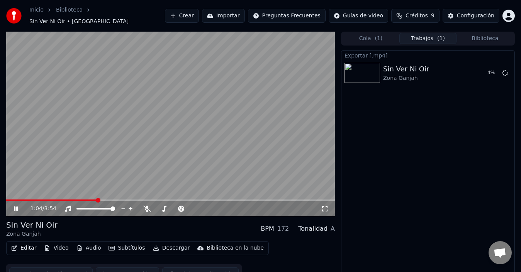
click at [209, 99] on video at bounding box center [170, 124] width 329 height 185
click at [481, 69] on button "Mostrar" at bounding box center [482, 73] width 34 height 14
